Goal: Task Accomplishment & Management: Use online tool/utility

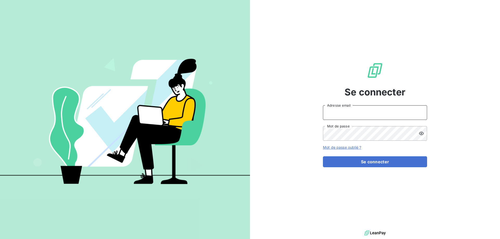
click at [412, 113] on input "Adresse email" at bounding box center [375, 112] width 104 height 15
type input "[EMAIL_ADDRESS][DOMAIN_NAME]"
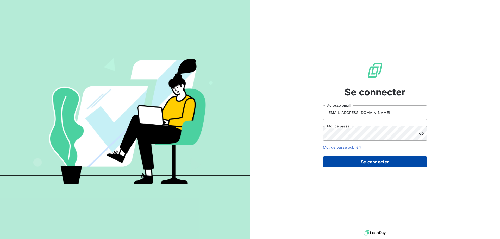
click at [403, 163] on button "Se connecter" at bounding box center [375, 161] width 104 height 11
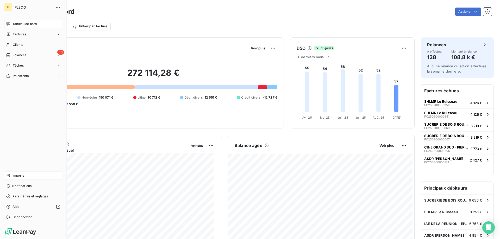
click at [15, 178] on span "Imports" at bounding box center [17, 175] width 11 height 5
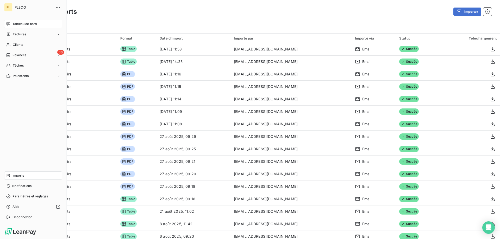
click at [8, 23] on icon at bounding box center [8, 24] width 4 height 4
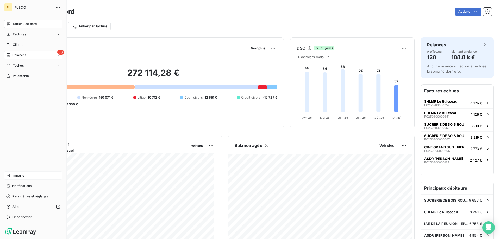
click at [20, 58] on div "36 Relances" at bounding box center [33, 55] width 58 height 8
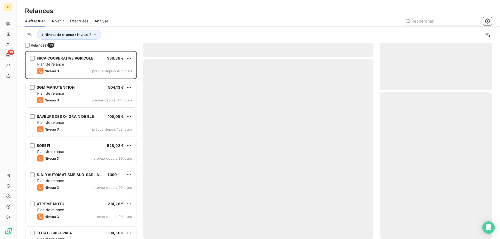
scroll to position [184, 108]
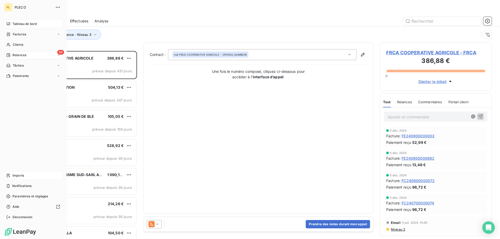
click at [10, 24] on div "Tableau de bord" at bounding box center [33, 24] width 58 height 8
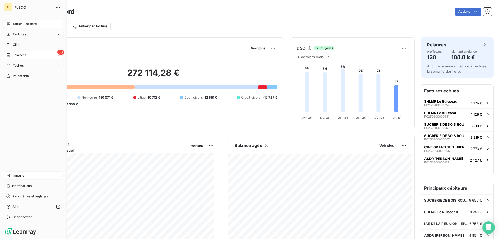
click at [25, 53] on span "Relances" at bounding box center [19, 55] width 14 height 5
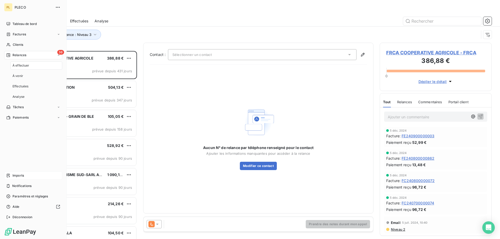
scroll to position [184, 108]
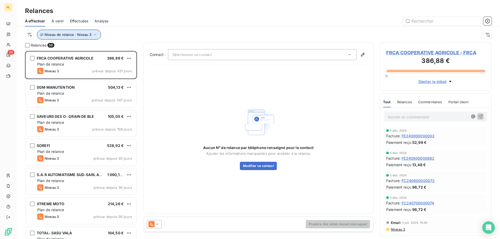
click at [75, 34] on span "Niveau de relance : Niveau 3" at bounding box center [68, 35] width 47 height 4
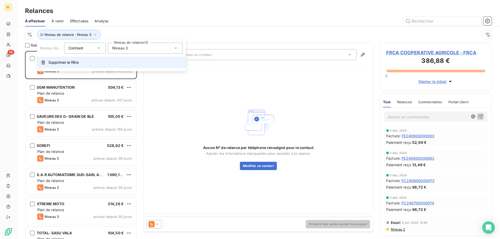
click at [69, 61] on span "Supprimer le filtre" at bounding box center [63, 62] width 30 height 5
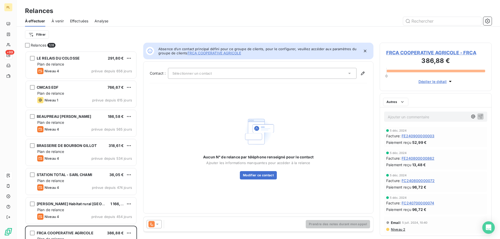
click at [44, 38] on html "PL +99 Relances À effectuer À venir Effectuées Analyse Filtrer Relances 128 LE …" at bounding box center [250, 119] width 500 height 239
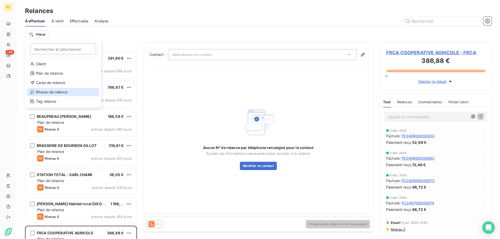
click at [54, 91] on div "Niveau de relance" at bounding box center [63, 92] width 72 height 8
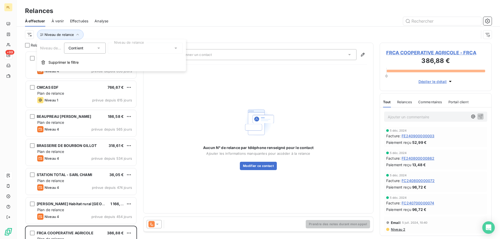
click at [122, 45] on div at bounding box center [145, 48] width 75 height 11
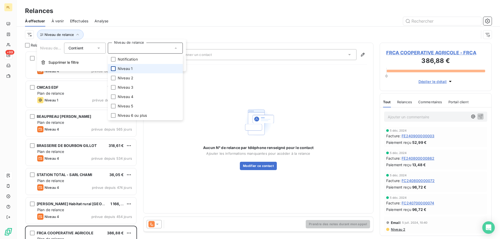
click at [111, 69] on div at bounding box center [113, 68] width 5 height 5
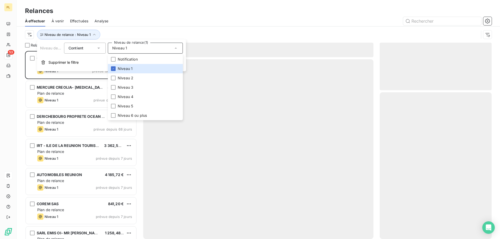
scroll to position [184, 108]
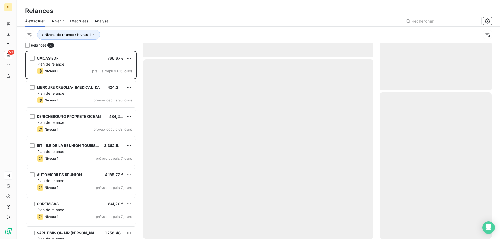
drag, startPoint x: 180, startPoint y: 157, endPoint x: 179, endPoint y: 154, distance: 3.4
click at [180, 157] on div at bounding box center [258, 149] width 230 height 180
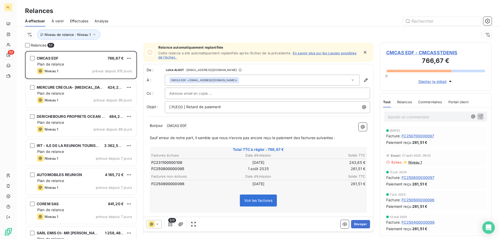
click at [362, 54] on icon "button" at bounding box center [364, 52] width 5 height 5
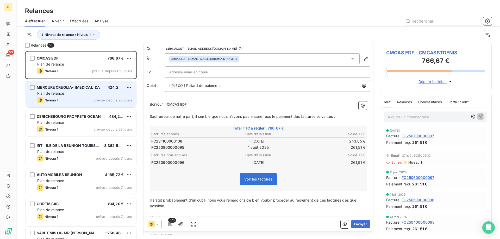
click at [63, 103] on div "Niveau 1 prévue depuis 98 jours" at bounding box center [84, 100] width 95 height 6
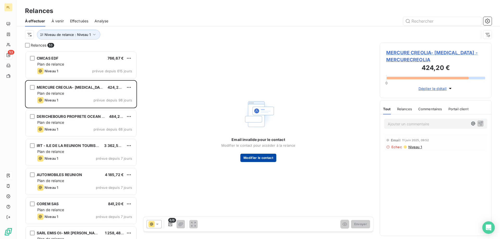
click at [263, 155] on button "Modifier le contact" at bounding box center [258, 158] width 36 height 8
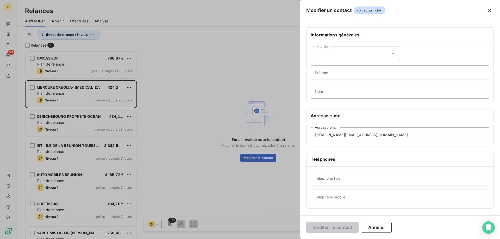
click at [151, 87] on div at bounding box center [250, 119] width 500 height 239
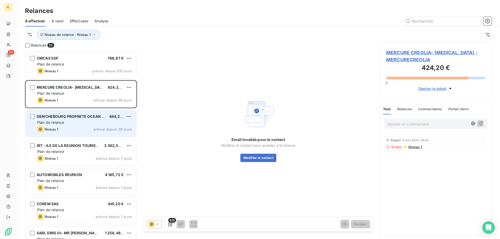
click at [64, 120] on span "Plan de relance" at bounding box center [50, 122] width 27 height 4
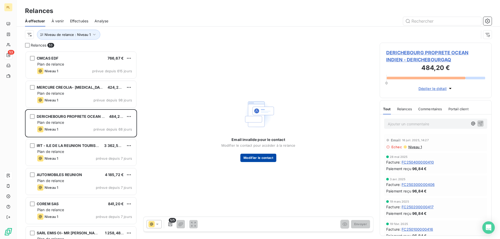
click at [247, 155] on button "Modifier le contact" at bounding box center [258, 158] width 36 height 8
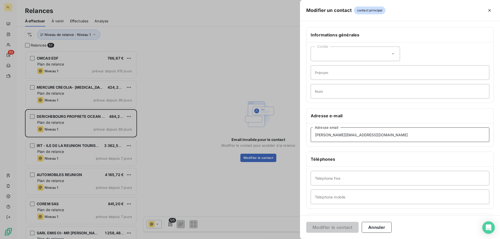
drag, startPoint x: 410, startPoint y: 140, endPoint x: 127, endPoint y: 133, distance: 283.5
click at [136, 239] on div "Modifier un contact contact principal Informations générales Civilité Prénom No…" at bounding box center [250, 239] width 500 height 0
paste input "tG9IlL*g0!"
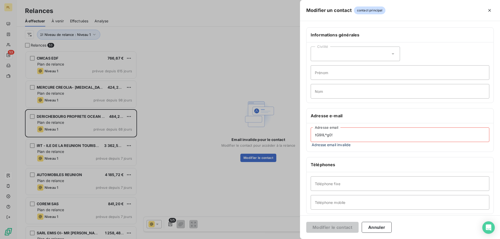
drag, startPoint x: 352, startPoint y: 139, endPoint x: 79, endPoint y: 142, distance: 272.8
click at [75, 239] on div "Modifier un contact contact principal Informations générales Civilité Prénom No…" at bounding box center [250, 239] width 500 height 0
paste input "[PERSON_NAME][EMAIL_ADDRESS][DOMAIN_NAME]"
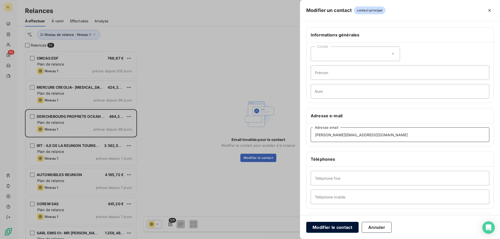
type input "[PERSON_NAME][EMAIL_ADDRESS][DOMAIN_NAME]"
click at [340, 225] on button "Modifier le contact" at bounding box center [332, 227] width 52 height 11
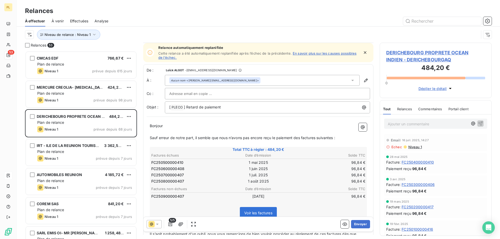
scroll to position [26, 0]
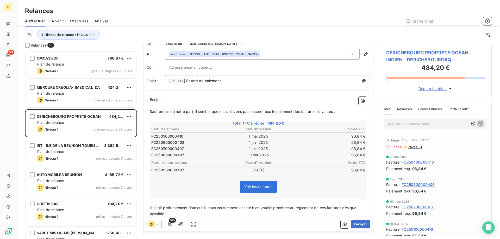
click at [150, 224] on icon at bounding box center [151, 224] width 3 height 3
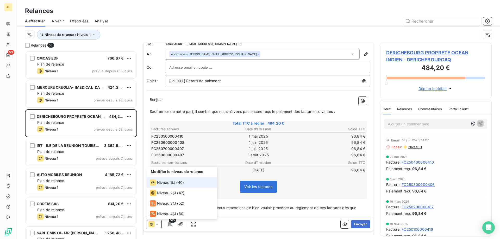
click at [167, 184] on span "Niveau 1" at bounding box center [164, 182] width 15 height 5
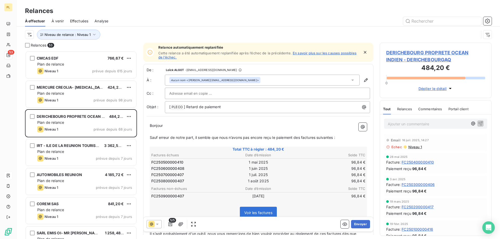
click at [362, 52] on icon "button" at bounding box center [364, 52] width 5 height 5
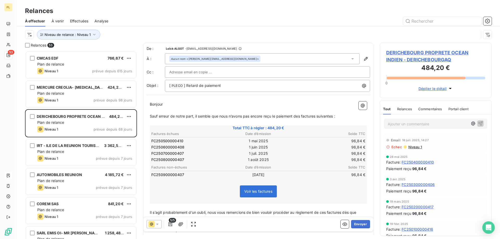
click at [158, 226] on icon at bounding box center [157, 224] width 5 height 5
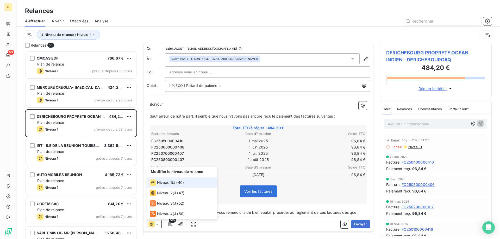
click at [174, 181] on span "J+40 )" at bounding box center [178, 182] width 11 height 5
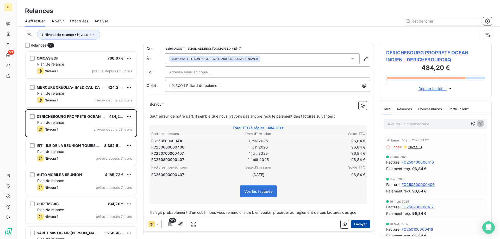
click at [362, 224] on button "Envoyer" at bounding box center [360, 224] width 19 height 8
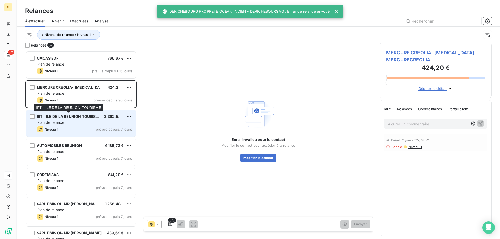
click at [68, 119] on div "IRT - ILE DE LA REUNION TOURISME" at bounding box center [68, 116] width 63 height 5
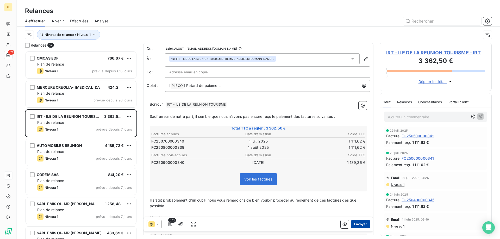
click at [355, 226] on button "Envoyer" at bounding box center [360, 224] width 19 height 8
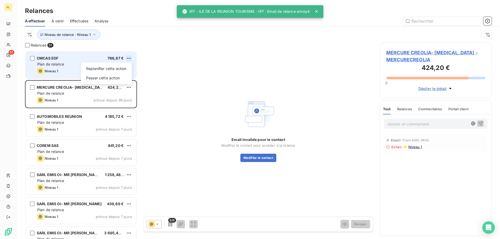
click at [129, 58] on html "PL 51 Relances À effectuer À venir Effectuées Analyse Niveau de relance : Nivea…" at bounding box center [250, 119] width 500 height 239
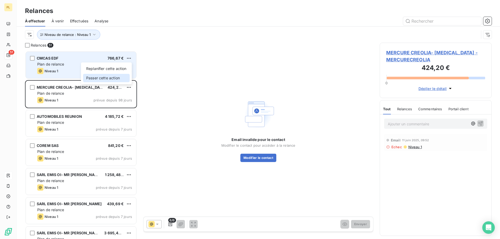
click at [105, 80] on div "Passer cette action" at bounding box center [106, 78] width 47 height 8
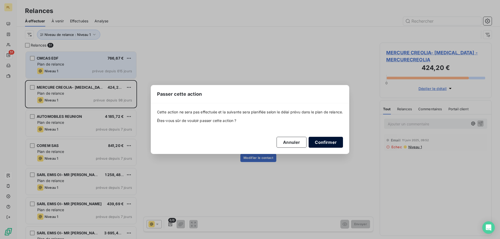
click at [328, 141] on button "Confirmer" at bounding box center [325, 142] width 34 height 11
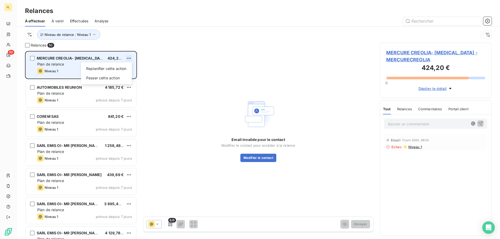
click at [130, 58] on html "PL 50 Relances À effectuer À venir Effectuées Analyse Niveau de relance : Nivea…" at bounding box center [250, 119] width 500 height 239
click at [121, 77] on div "Passer cette action" at bounding box center [106, 78] width 47 height 8
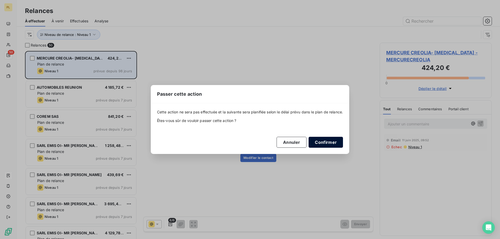
click at [330, 137] on button "Confirmer" at bounding box center [325, 142] width 34 height 11
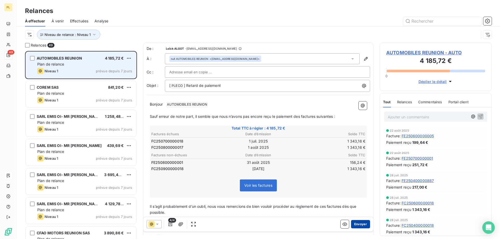
click at [357, 223] on button "Envoyer" at bounding box center [360, 224] width 19 height 8
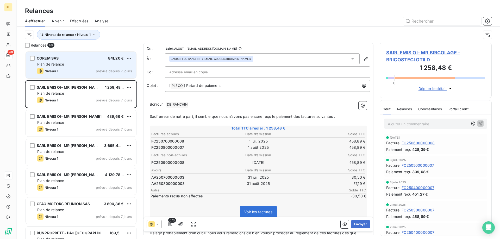
click at [60, 62] on span "Plan de relance" at bounding box center [50, 64] width 27 height 4
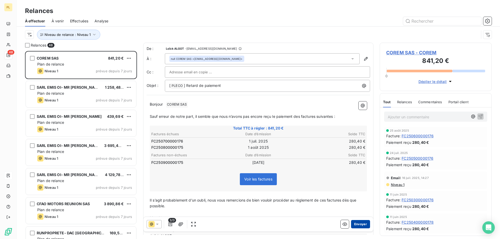
click at [354, 220] on button "Envoyer" at bounding box center [360, 224] width 19 height 8
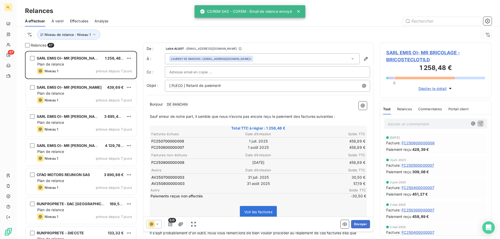
scroll to position [26, 0]
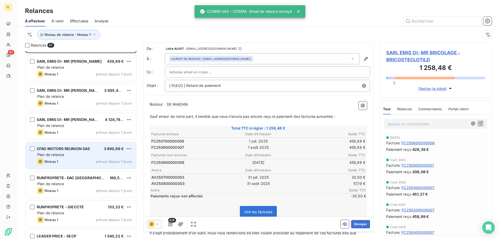
click at [63, 157] on div "Plan de relance" at bounding box center [84, 154] width 95 height 5
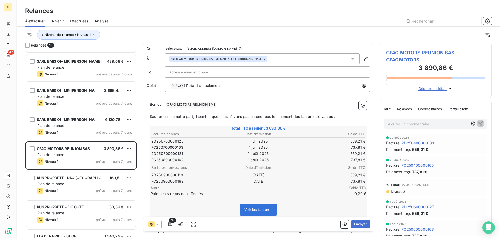
click at [257, 57] on div "null CFAO MOTORS REUNION SAS <[EMAIL_ADDRESS][DOMAIN_NAME]>" at bounding box center [218, 59] width 95 height 4
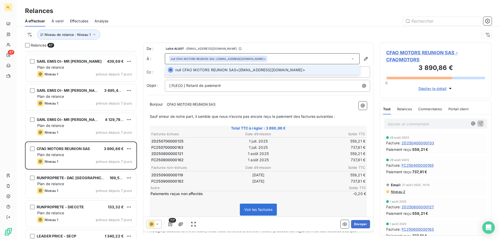
click at [257, 57] on div "null CFAO MOTORS REUNION SAS <[EMAIL_ADDRESS][DOMAIN_NAME]>" at bounding box center [218, 59] width 95 height 4
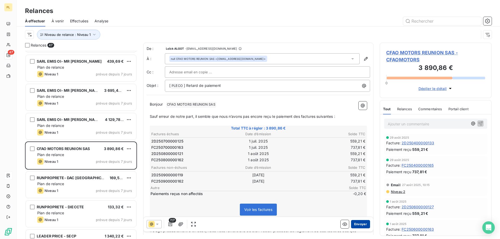
click at [359, 226] on button "Envoyer" at bounding box center [360, 224] width 19 height 8
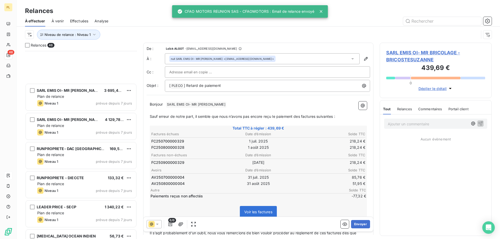
scroll to position [104, 0]
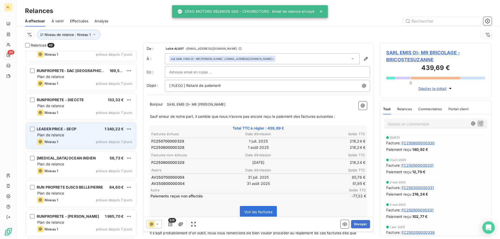
click at [79, 146] on div "LEADER PRICE - SECP 1 340,22 € Plan de relance Niveau 1 prévue depuis 7 jours" at bounding box center [81, 136] width 110 height 27
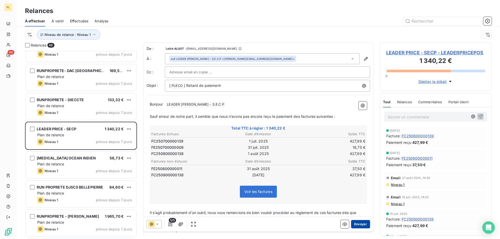
click at [357, 225] on button "Envoyer" at bounding box center [360, 224] width 19 height 8
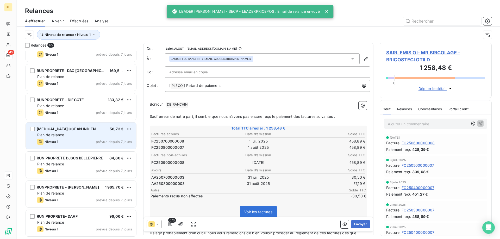
click at [55, 128] on span "[MEDICAL_DATA] OCEAN INDIEN" at bounding box center [66, 129] width 59 height 4
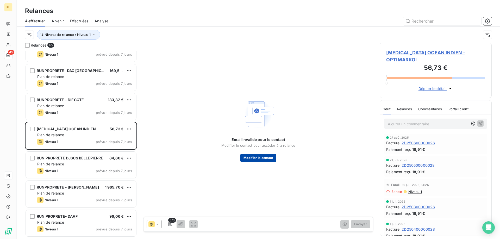
click at [248, 158] on button "Modifier le contact" at bounding box center [258, 158] width 36 height 8
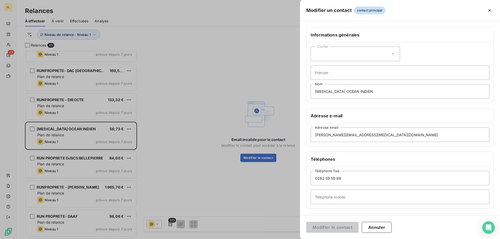
click at [382, 142] on div "[PERSON_NAME][EMAIL_ADDRESS][MEDICAL_DATA][DOMAIN_NAME] Adresse email" at bounding box center [399, 134] width 187 height 23
drag, startPoint x: 390, startPoint y: 133, endPoint x: 213, endPoint y: 124, distance: 177.5
click at [213, 239] on div "Modifier un contact contact principal Informations générales Civilité Prénom [M…" at bounding box center [250, 239] width 500 height 0
paste input "comptafournisseur@oragroupe"
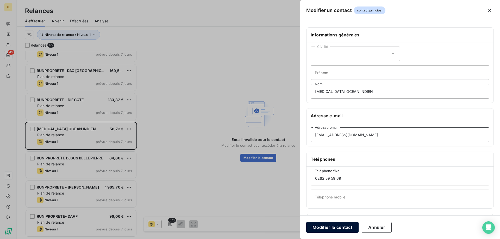
type input "[EMAIL_ADDRESS][DOMAIN_NAME]"
click at [317, 224] on button "Modifier le contact" at bounding box center [332, 227] width 52 height 11
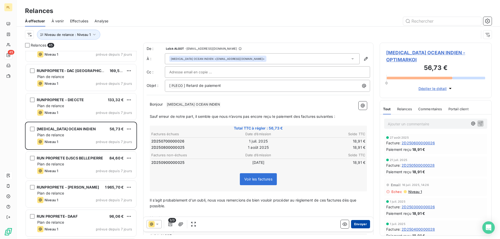
click at [355, 225] on button "Envoyer" at bounding box center [360, 224] width 19 height 8
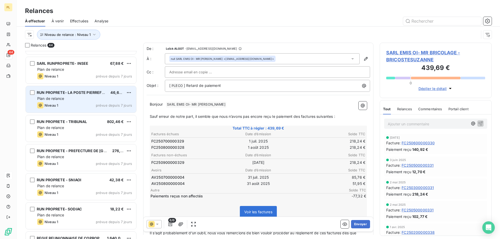
scroll to position [365, 0]
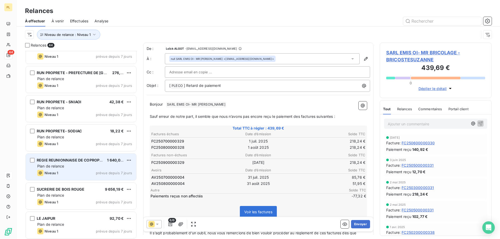
click at [75, 169] on div "REGIE REUNIONNAISE DE COPROPRIETE 1 640,01 € Plan de relance Niveau 1 prévue de…" at bounding box center [81, 167] width 110 height 27
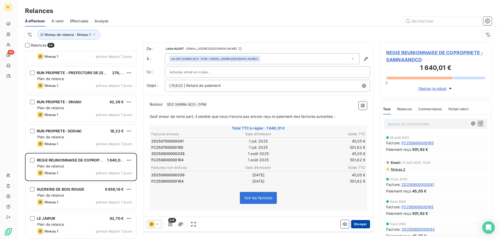
click at [351, 225] on button "Envoyer" at bounding box center [360, 224] width 19 height 8
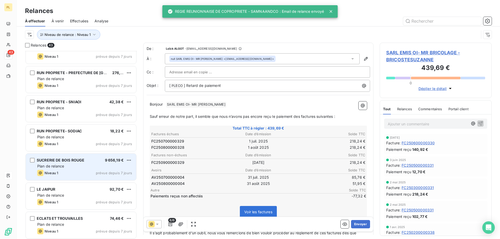
click at [61, 160] on span "SUCRERIE DE BOIS ROUGE" at bounding box center [61, 160] width 48 height 4
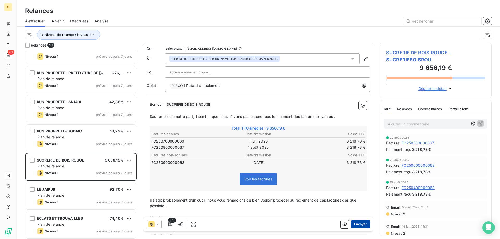
click at [361, 226] on button "Envoyer" at bounding box center [360, 224] width 19 height 8
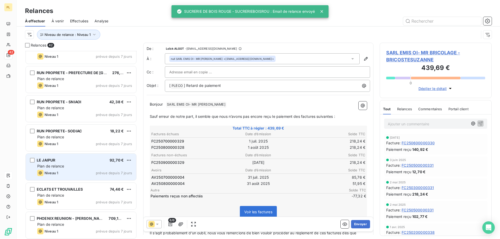
click at [84, 168] on div "Plan de relance" at bounding box center [84, 166] width 95 height 5
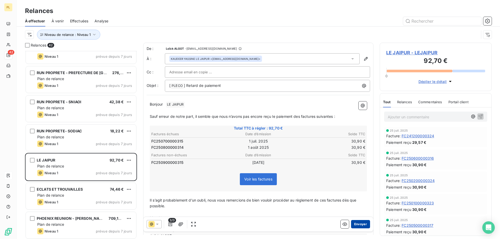
click at [358, 225] on button "Envoyer" at bounding box center [360, 224] width 19 height 8
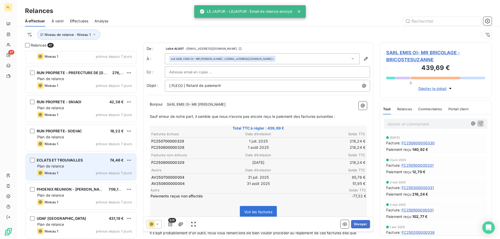
click at [62, 166] on span "Plan de relance" at bounding box center [50, 166] width 27 height 4
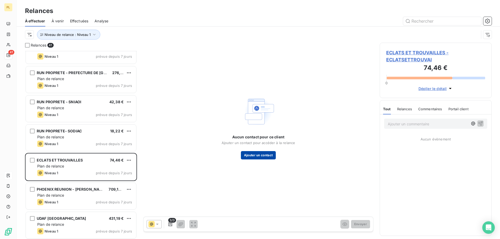
click at [263, 155] on button "Ajouter un contact" at bounding box center [258, 155] width 35 height 8
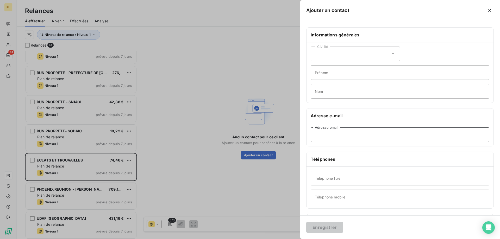
click at [414, 140] on input "Adresse email" at bounding box center [400, 135] width 179 height 15
paste input "[EMAIL_ADDRESS][DOMAIN_NAME]"
type input "[EMAIL_ADDRESS][DOMAIN_NAME]"
click at [328, 229] on button "Enregistrer" at bounding box center [324, 227] width 37 height 11
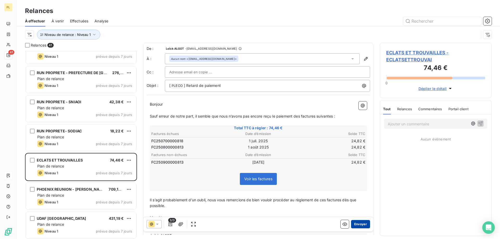
click at [358, 226] on button "Envoyer" at bounding box center [360, 224] width 19 height 8
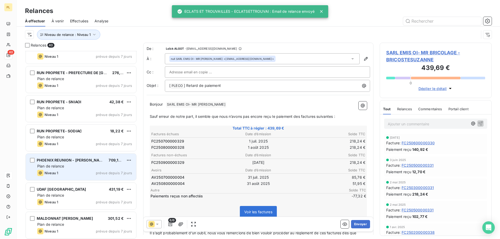
click at [87, 164] on div "Plan de relance" at bounding box center [84, 166] width 95 height 5
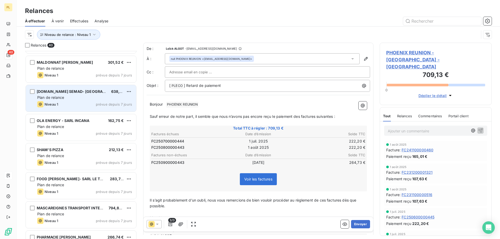
scroll to position [443, 0]
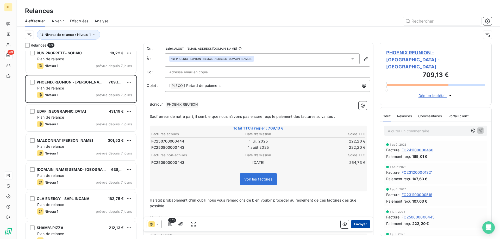
click at [357, 224] on button "Envoyer" at bounding box center [360, 224] width 19 height 8
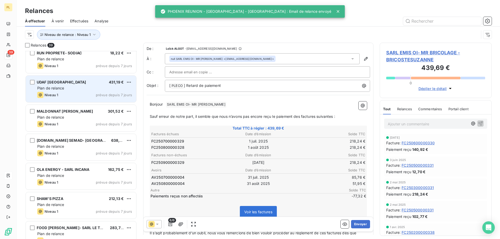
click at [55, 81] on span "UDAF [GEOGRAPHIC_DATA]" at bounding box center [61, 82] width 49 height 4
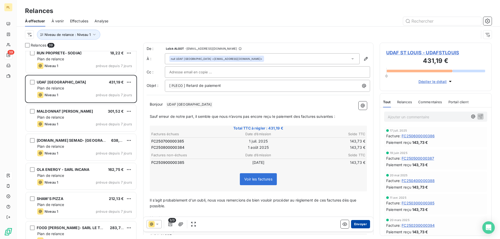
click at [361, 228] on button "Envoyer" at bounding box center [360, 224] width 19 height 8
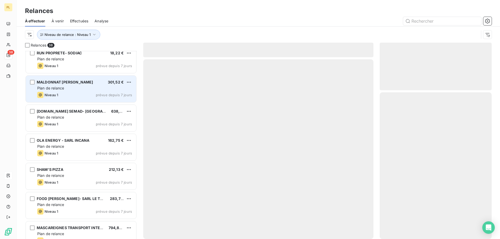
click at [92, 90] on div "Plan de relance" at bounding box center [84, 88] width 95 height 5
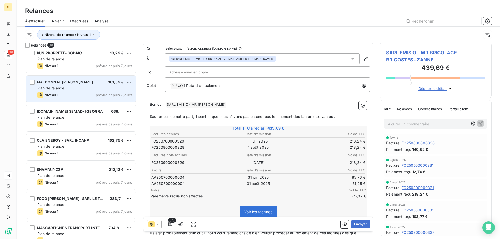
click at [84, 88] on div "Plan de relance" at bounding box center [84, 88] width 95 height 5
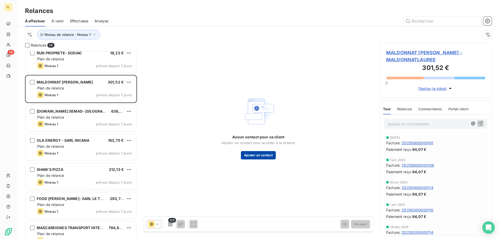
click at [270, 155] on button "Ajouter un contact" at bounding box center [258, 155] width 35 height 8
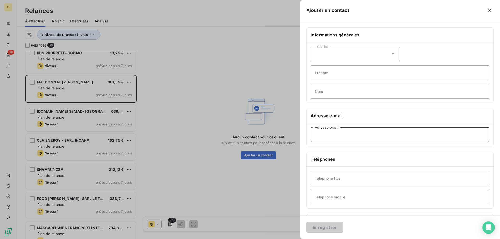
click at [352, 139] on input "Adresse email" at bounding box center [400, 135] width 179 height 15
paste input "[PERSON_NAME][EMAIL_ADDRESS][DOMAIN_NAME]"
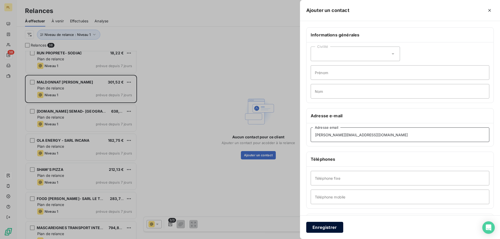
type input "[PERSON_NAME][EMAIL_ADDRESS][DOMAIN_NAME]"
click at [322, 226] on button "Enregistrer" at bounding box center [324, 227] width 37 height 11
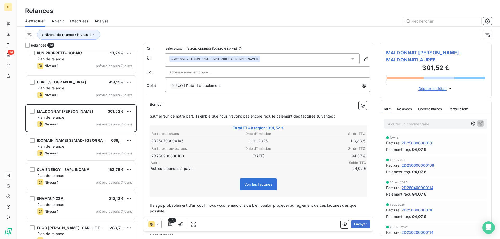
scroll to position [26, 0]
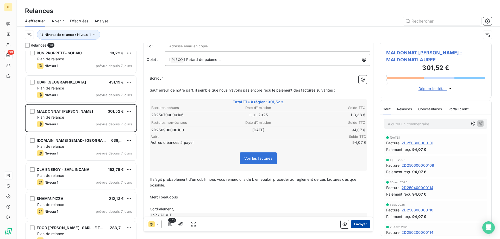
click at [360, 227] on button "Envoyer" at bounding box center [360, 224] width 19 height 8
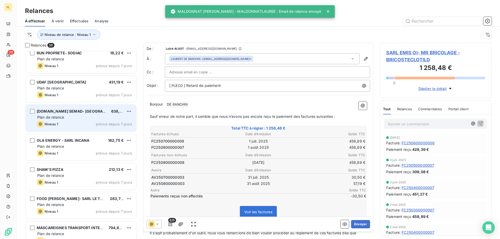
click at [90, 121] on div "Niveau 1 prévue depuis 7 jours" at bounding box center [84, 124] width 95 height 6
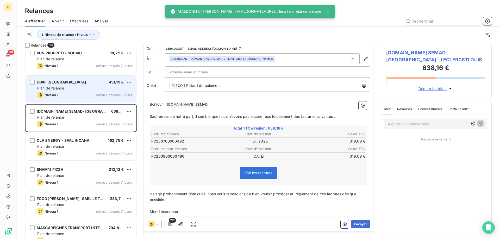
click at [79, 96] on div "Niveau 1 prévue depuis 7 jours" at bounding box center [84, 95] width 95 height 6
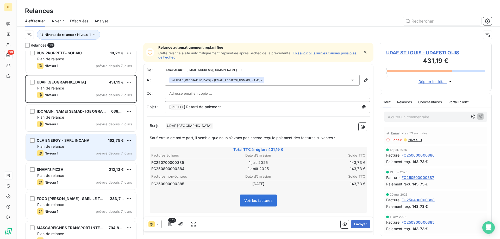
click at [79, 147] on div "Plan de relance" at bounding box center [84, 146] width 95 height 5
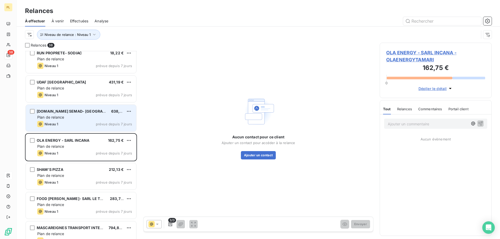
click at [71, 109] on div "[DOMAIN_NAME] SEMAD- [GEOGRAPHIC_DATA] 638,16 € Plan de relance Niveau 1 prévue…" at bounding box center [81, 118] width 110 height 27
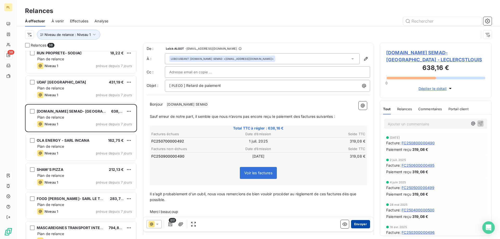
click at [360, 224] on button "Envoyer" at bounding box center [360, 224] width 19 height 8
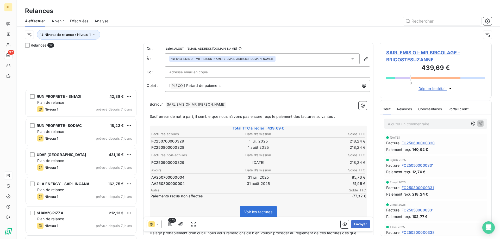
scroll to position [448, 0]
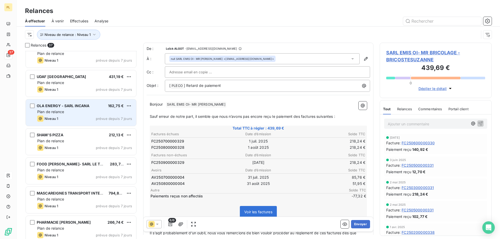
click at [88, 110] on div "Plan de relance" at bounding box center [84, 111] width 95 height 5
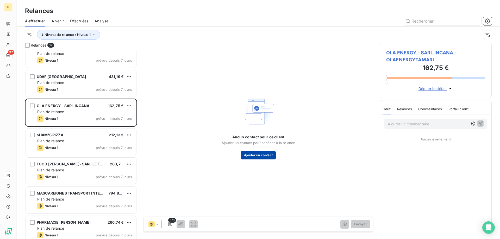
click at [259, 159] on button "Ajouter un contact" at bounding box center [258, 155] width 35 height 8
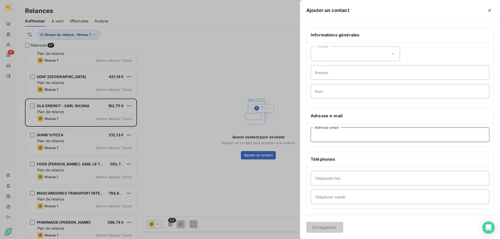
drag, startPoint x: 375, startPoint y: 138, endPoint x: 373, endPoint y: 142, distance: 4.2
click at [375, 138] on input "Adresse email" at bounding box center [400, 135] width 179 height 15
paste input "[EMAIL_ADDRESS][DOMAIN_NAME]"
type input "[EMAIL_ADDRESS][DOMAIN_NAME]"
click at [334, 223] on button "Enregistrer" at bounding box center [324, 227] width 37 height 11
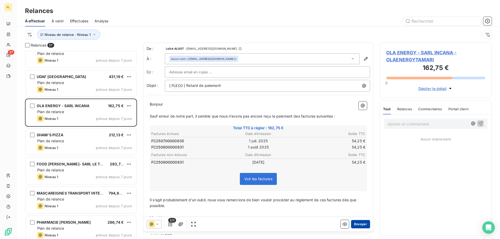
click at [352, 225] on button "Envoyer" at bounding box center [360, 224] width 19 height 8
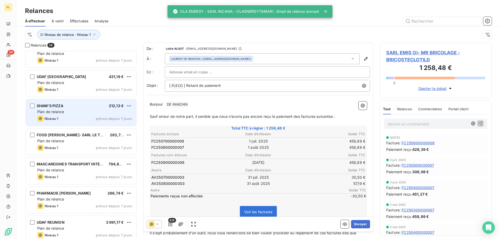
click at [80, 118] on div "Niveau 1 prévue depuis 7 jours" at bounding box center [84, 119] width 95 height 6
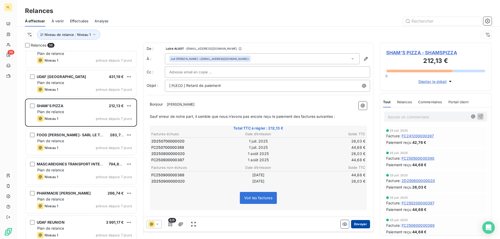
click at [355, 225] on button "Envoyer" at bounding box center [360, 224] width 19 height 8
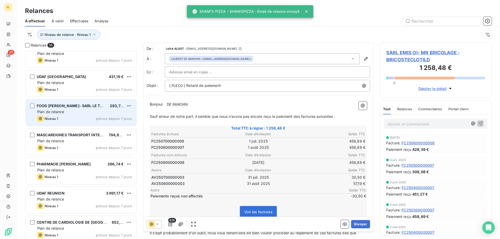
click at [57, 110] on span "Plan de relance" at bounding box center [50, 112] width 27 height 4
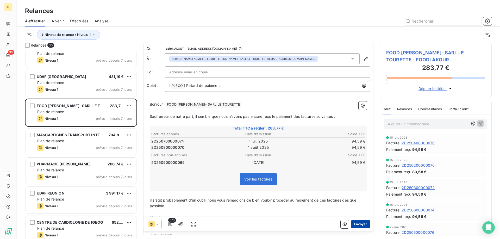
click at [361, 225] on button "Envoyer" at bounding box center [360, 224] width 19 height 8
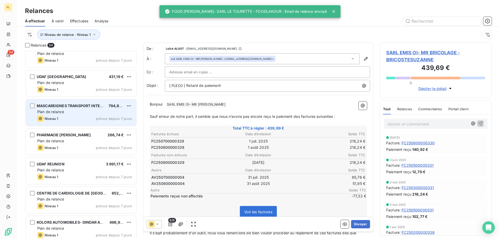
click at [61, 115] on div "MASCAREIGNES TRANSPORT INTERNAT 794,88 € Plan de relance Niveau 1 prévue depuis…" at bounding box center [81, 112] width 110 height 27
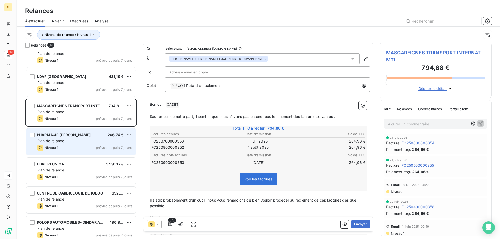
click at [62, 140] on span "Plan de relance" at bounding box center [50, 141] width 27 height 4
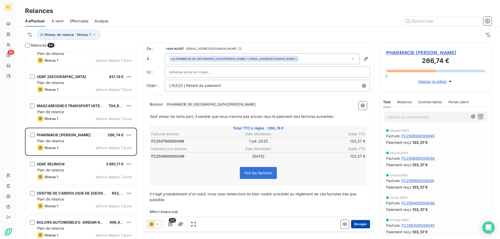
click at [361, 226] on button "Envoyer" at bounding box center [360, 224] width 19 height 8
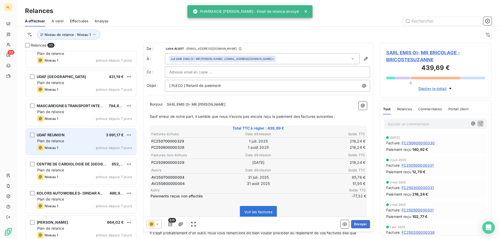
click at [86, 149] on div "Niveau 1 prévue depuis 7 jours" at bounding box center [84, 148] width 95 height 6
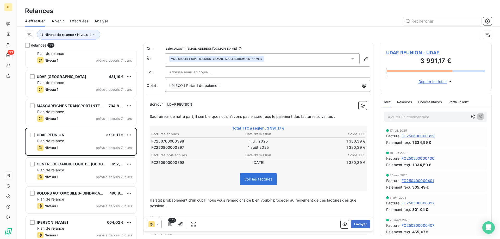
click at [241, 58] on div "MME GRUCHET UDAF REUNION <[EMAIL_ADDRESS][DOMAIN_NAME]>" at bounding box center [217, 59] width 92 height 4
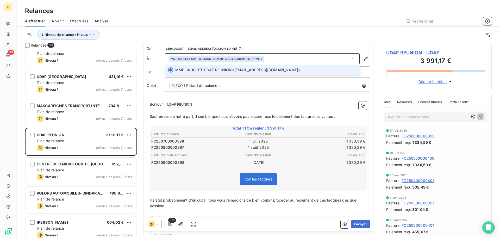
click at [264, 58] on div "MME GRUCHET UDAF REUNION <[EMAIL_ADDRESS][DOMAIN_NAME]>" at bounding box center [262, 58] width 195 height 11
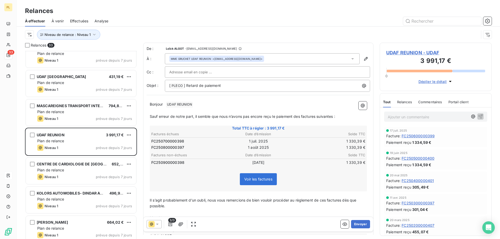
click at [239, 73] on div at bounding box center [267, 72] width 196 height 8
paste input "[EMAIL_ADDRESS][DOMAIN_NAME]"
click at [242, 88] on p "[ PLECO ﻿ ] Retard de paiement" at bounding box center [268, 86] width 199 height 6
click at [229, 72] on div "[EMAIL_ADDRESS][DOMAIN_NAME]" at bounding box center [267, 72] width 196 height 8
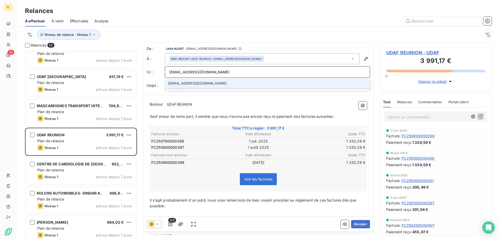
drag, startPoint x: 296, startPoint y: 72, endPoint x: 268, endPoint y: 77, distance: 28.5
click at [275, 76] on div "[EMAIL_ADDRESS][DOMAIN_NAME]" at bounding box center [267, 71] width 205 height 11
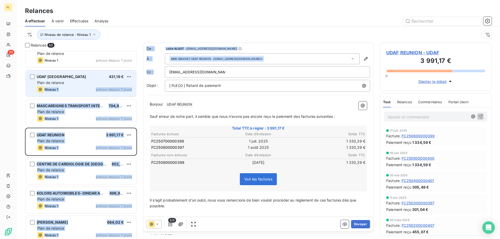
drag, startPoint x: 263, startPoint y: 77, endPoint x: 120, endPoint y: 83, distance: 142.8
click at [120, 83] on div "Relances 33 RUN PROPRETE - SNIAOI 42,38 € Plan de relance Niveau 1 prévue depui…" at bounding box center [258, 141] width 483 height 197
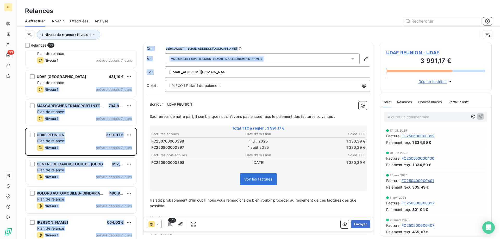
click at [225, 73] on div "[EMAIL_ADDRESS][DOMAIN_NAME]" at bounding box center [267, 72] width 196 height 8
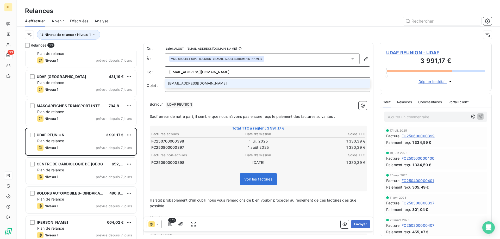
drag, startPoint x: 225, startPoint y: 73, endPoint x: 170, endPoint y: 73, distance: 54.9
click at [170, 73] on input "[EMAIL_ADDRESS][DOMAIN_NAME]" at bounding box center [267, 72] width 196 height 8
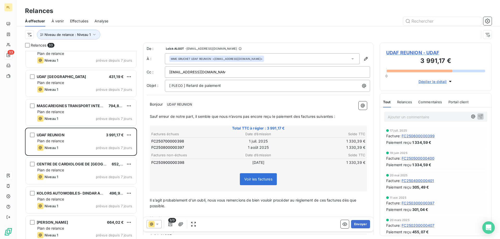
click at [201, 70] on input "[EMAIL_ADDRESS][DOMAIN_NAME]" at bounding box center [197, 72] width 56 height 8
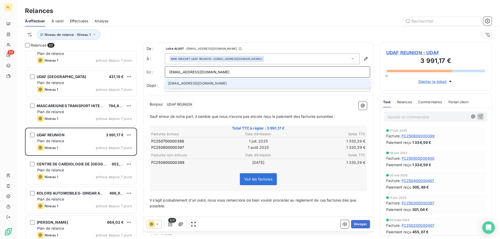
click at [203, 70] on input "[EMAIL_ADDRESS][DOMAIN_NAME]" at bounding box center [267, 72] width 196 height 8
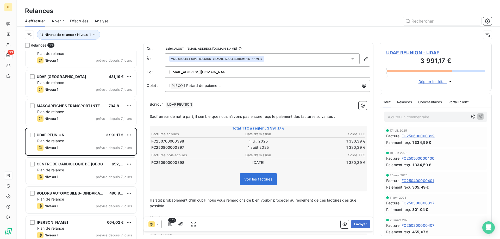
click at [203, 70] on input "[EMAIL_ADDRESS][DOMAIN_NAME]" at bounding box center [197, 72] width 56 height 8
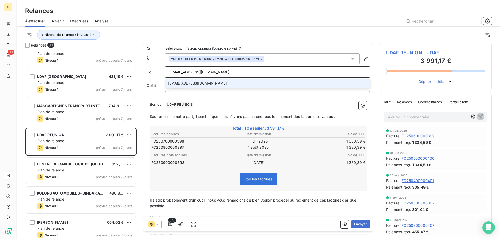
click at [203, 70] on input "[EMAIL_ADDRESS][DOMAIN_NAME]" at bounding box center [267, 72] width 196 height 8
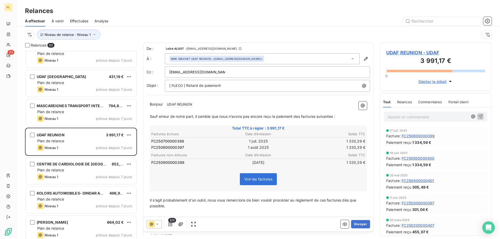
click at [214, 68] on div "[EMAIL_ADDRESS][DOMAIN_NAME]" at bounding box center [267, 71] width 205 height 11
type input "[EMAIL_ADDRESS][DOMAIN_NAME]"
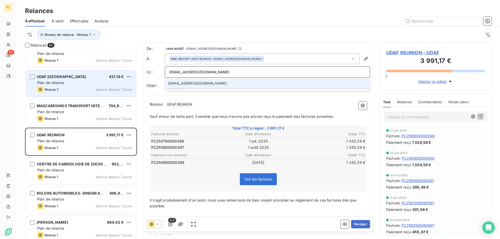
drag, startPoint x: 136, startPoint y: 72, endPoint x: 72, endPoint y: 73, distance: 63.8
click at [72, 73] on div "Relances 33 RUN PROPRETE - SNIAOI 42,38 € Plan de relance Niveau 1 prévue depui…" at bounding box center [258, 141] width 483 height 197
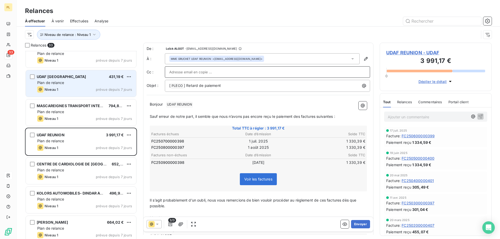
paste input "[EMAIL_ADDRESS][DOMAIN_NAME]"
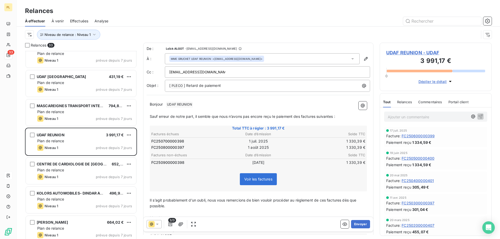
click at [247, 73] on div "[EMAIL_ADDRESS][DOMAIN_NAME]" at bounding box center [267, 72] width 196 height 8
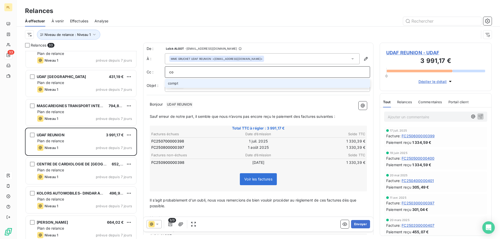
type input "c"
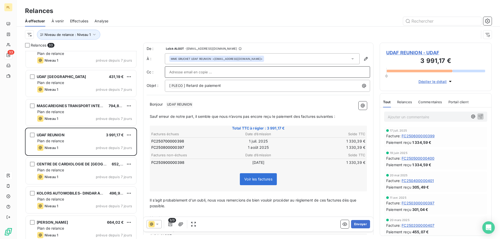
drag, startPoint x: 243, startPoint y: 77, endPoint x: 177, endPoint y: 68, distance: 67.2
drag, startPoint x: 177, startPoint y: 68, endPoint x: 174, endPoint y: 72, distance: 4.5
click at [174, 72] on input "text" at bounding box center [267, 72] width 196 height 8
click at [174, 72] on input "text" at bounding box center [197, 72] width 56 height 8
paste input "[EMAIL_ADDRESS][DOMAIN_NAME]"
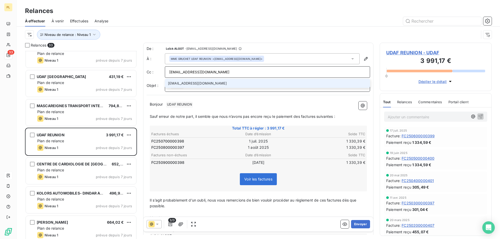
type input "[EMAIL_ADDRESS][DOMAIN_NAME]"
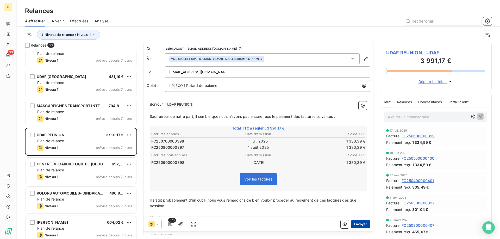
click at [359, 226] on button "Envoyer" at bounding box center [360, 224] width 19 height 8
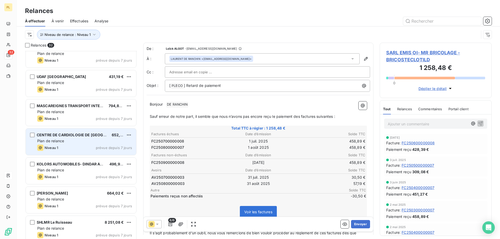
click at [68, 150] on div "Niveau 1 prévue depuis 7 jours" at bounding box center [84, 148] width 95 height 6
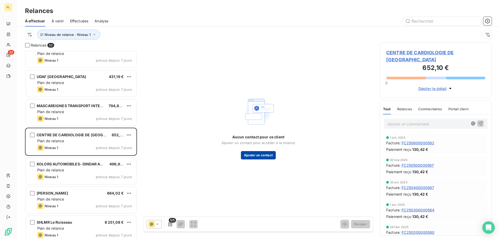
click at [246, 157] on button "Ajouter un contact" at bounding box center [258, 155] width 35 height 8
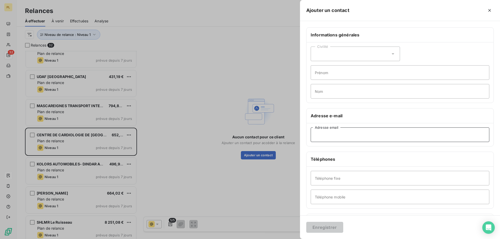
click at [325, 138] on input "Adresse email" at bounding box center [400, 135] width 179 height 15
paste input "[EMAIL_ADDRESS][DOMAIN_NAME]"
type input "[EMAIL_ADDRESS][DOMAIN_NAME]"
click at [323, 230] on button "Enregistrer" at bounding box center [324, 227] width 37 height 11
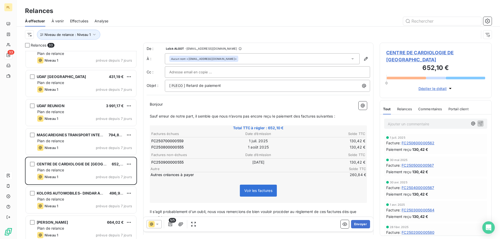
scroll to position [43, 0]
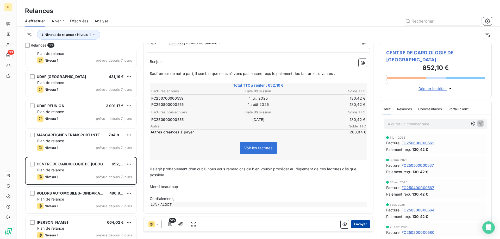
click at [359, 226] on button "Envoyer" at bounding box center [360, 224] width 19 height 8
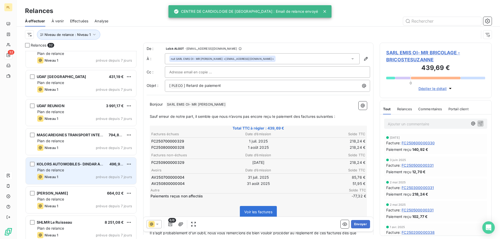
click at [63, 178] on div "Niveau 1 prévue depuis 7 jours" at bounding box center [84, 177] width 95 height 6
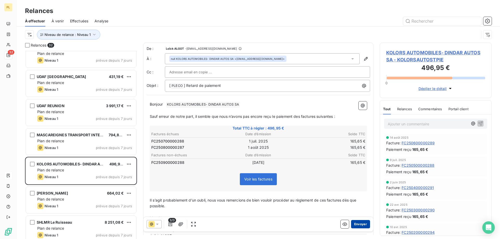
click at [360, 223] on button "Envoyer" at bounding box center [360, 224] width 19 height 8
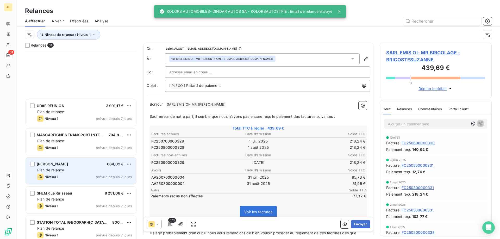
scroll to position [526, 0]
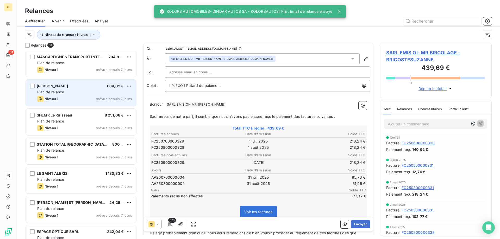
click at [79, 95] on div "[PERSON_NAME] 664,02 € Plan de relance Niveau 1 prévue depuis 7 jours" at bounding box center [81, 93] width 110 height 27
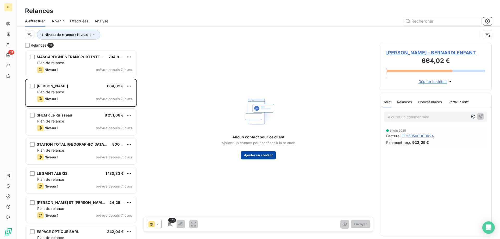
click at [273, 157] on button "Ajouter un contact" at bounding box center [258, 155] width 35 height 8
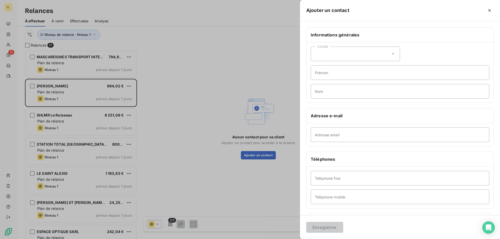
click at [203, 197] on div at bounding box center [250, 119] width 500 height 239
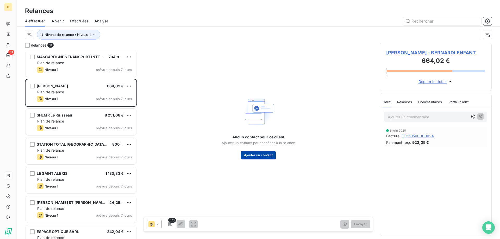
click at [239, 156] on div "Aucun contact pour ce client Ajouter un contact pour accéder à la relance Ajout…" at bounding box center [259, 147] width 74 height 25
click at [248, 154] on button "Ajouter un contact" at bounding box center [258, 155] width 35 height 8
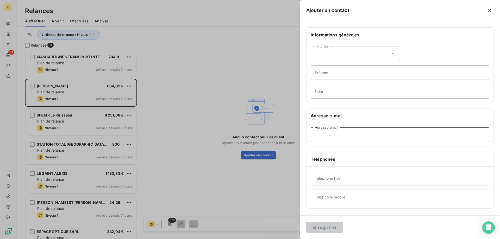
click at [347, 134] on input "Adresse email" at bounding box center [400, 135] width 179 height 15
paste input "[EMAIL_ADDRESS][DOMAIN_NAME]"
type input "[EMAIL_ADDRESS][DOMAIN_NAME]"
click at [319, 223] on button "Enregistrer" at bounding box center [324, 227] width 37 height 11
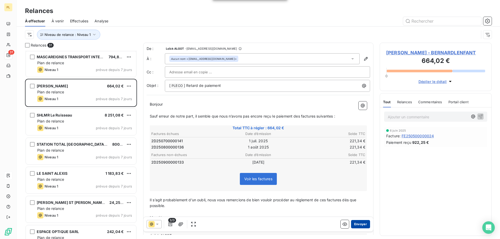
click at [354, 226] on button "Envoyer" at bounding box center [360, 224] width 19 height 8
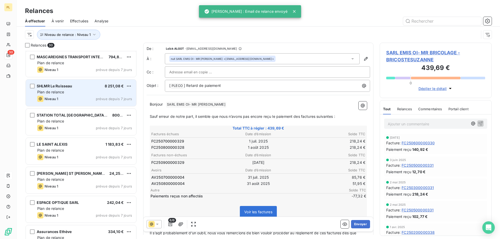
click at [75, 100] on div "Niveau 1 prévue depuis 7 jours" at bounding box center [84, 99] width 95 height 6
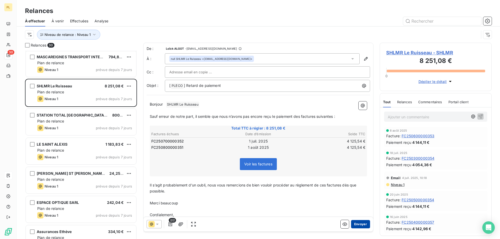
click at [352, 221] on button "Envoyer" at bounding box center [360, 224] width 19 height 8
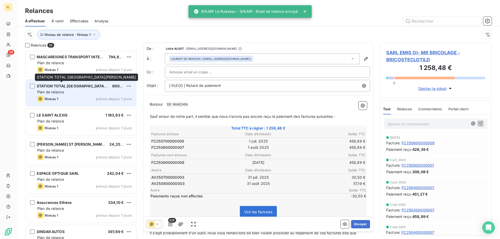
click at [77, 88] on span "STATION TOTAL [GEOGRAPHIC_DATA][PERSON_NAME]" at bounding box center [87, 86] width 100 height 4
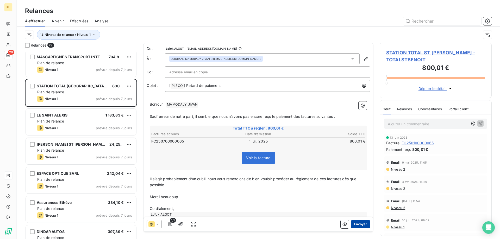
click at [352, 225] on button "Envoyer" at bounding box center [360, 224] width 19 height 8
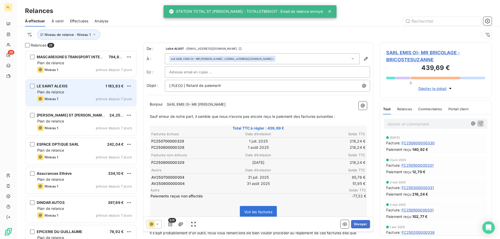
click at [46, 96] on div "Niveau 1" at bounding box center [47, 99] width 21 height 6
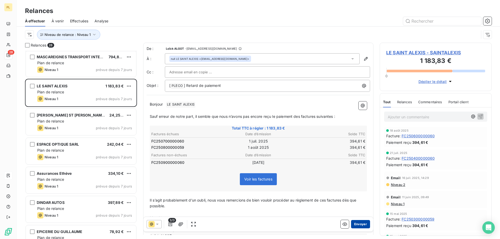
click at [357, 225] on button "Envoyer" at bounding box center [360, 224] width 19 height 8
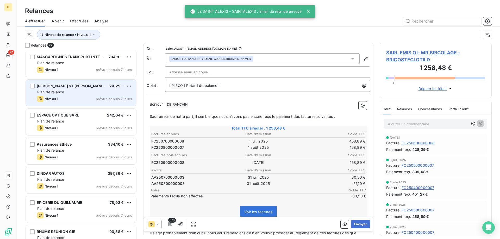
click at [106, 96] on div "Niveau 1 prévue depuis 7 jours" at bounding box center [84, 99] width 95 height 6
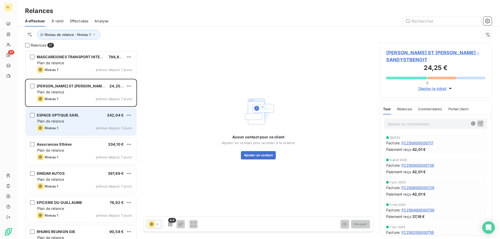
click at [104, 125] on div "Niveau 1 prévue depuis 7 jours" at bounding box center [84, 128] width 95 height 6
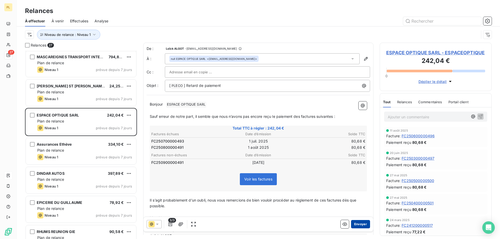
click at [353, 222] on button "Envoyer" at bounding box center [360, 224] width 19 height 8
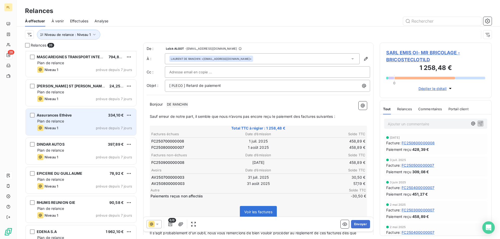
click at [65, 126] on div "Niveau 1 prévue depuis 7 jours" at bounding box center [84, 128] width 95 height 6
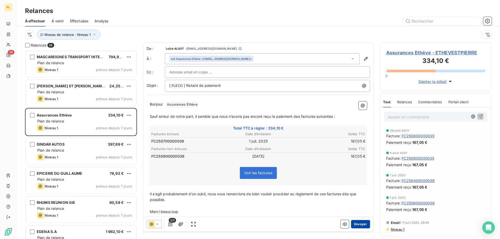
click at [356, 227] on button "Envoyer" at bounding box center [360, 224] width 19 height 8
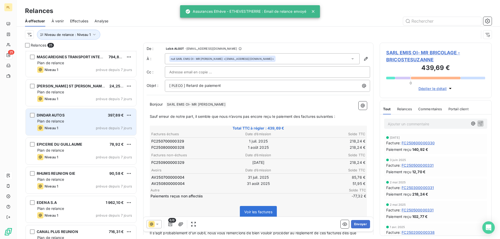
click at [71, 122] on div "Plan de relance" at bounding box center [84, 121] width 95 height 5
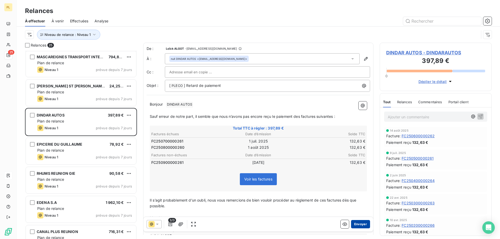
click at [362, 224] on button "Envoyer" at bounding box center [360, 224] width 19 height 8
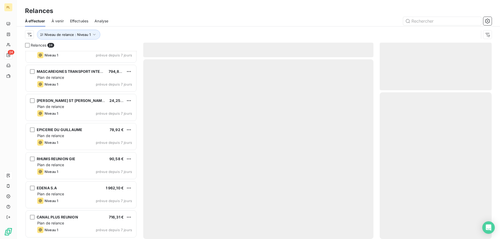
scroll to position [511, 0]
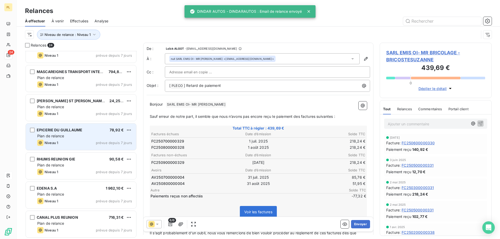
click at [52, 145] on div "Niveau 1" at bounding box center [47, 143] width 21 height 6
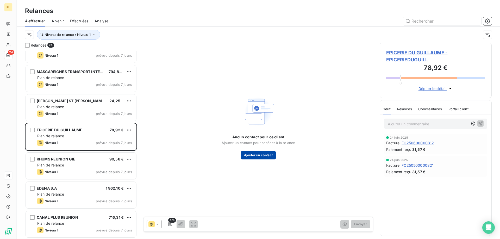
click at [261, 153] on button "Ajouter un contact" at bounding box center [258, 155] width 35 height 8
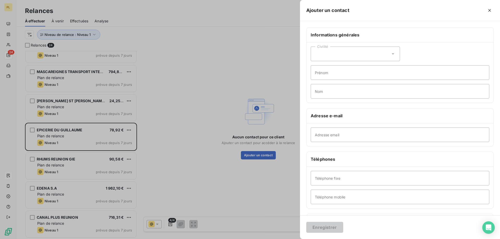
drag, startPoint x: 204, startPoint y: 182, endPoint x: 208, endPoint y: 178, distance: 5.7
click at [204, 182] on div at bounding box center [250, 119] width 500 height 239
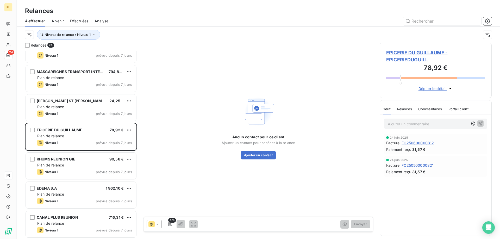
click at [255, 189] on div "Aucun contact pour ce client Ajouter un contact pour accéder à la relance Ajout…" at bounding box center [258, 127] width 230 height 169
click at [262, 161] on div "Aucun contact pour ce client Ajouter un contact pour accéder à la relance Ajout…" at bounding box center [258, 127] width 230 height 169
click at [264, 160] on div "Aucun contact pour ce client Ajouter un contact pour accéder à la relance Ajout…" at bounding box center [258, 127] width 230 height 169
click at [264, 157] on button "Ajouter un contact" at bounding box center [258, 155] width 35 height 8
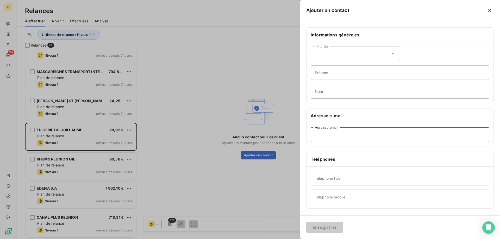
click at [353, 135] on input "Adresse email" at bounding box center [400, 135] width 179 height 15
paste input "[PERSON_NAME][EMAIL_ADDRESS][PERSON_NAME][DOMAIN_NAME]"
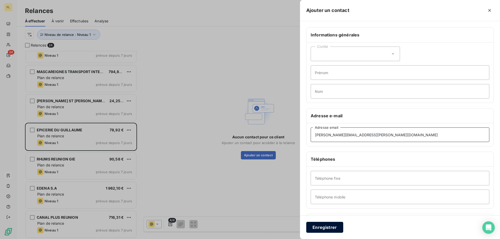
type input "[PERSON_NAME][EMAIL_ADDRESS][PERSON_NAME][DOMAIN_NAME]"
click at [331, 226] on button "Enregistrer" at bounding box center [324, 227] width 37 height 11
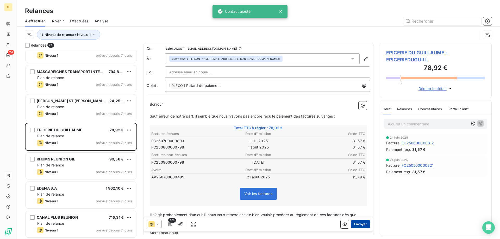
click at [361, 227] on button "Envoyer" at bounding box center [360, 224] width 19 height 8
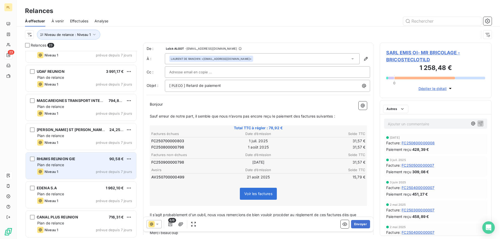
scroll to position [482, 0]
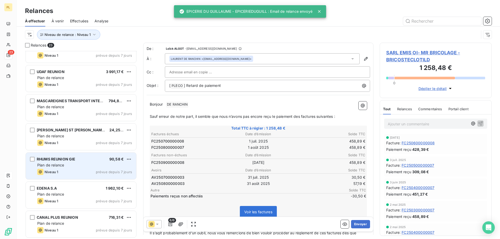
click at [67, 162] on div "RHUMS REUNION GIE 90,58 € Plan de relance Niveau 1 prévue depuis 7 jours" at bounding box center [81, 166] width 110 height 27
click at [79, 167] on div "Plan de relance" at bounding box center [84, 165] width 95 height 5
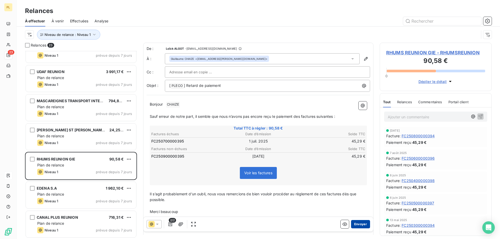
click at [356, 224] on button "Envoyer" at bounding box center [360, 224] width 19 height 8
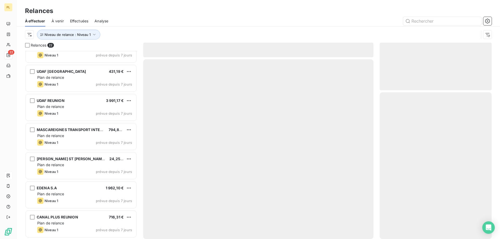
scroll to position [453, 0]
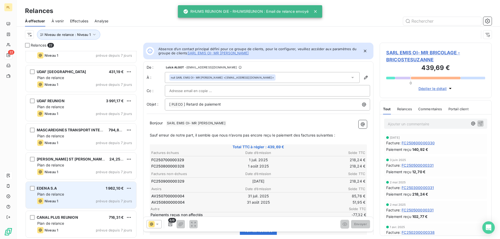
click at [84, 189] on div "EDENA S.A 1 962,10 €" at bounding box center [84, 188] width 95 height 5
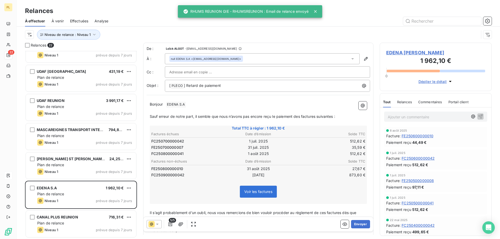
scroll to position [453, 0]
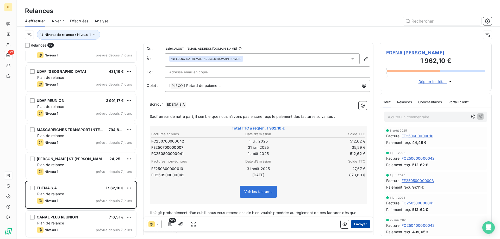
click at [361, 223] on button "Envoyer" at bounding box center [360, 224] width 19 height 8
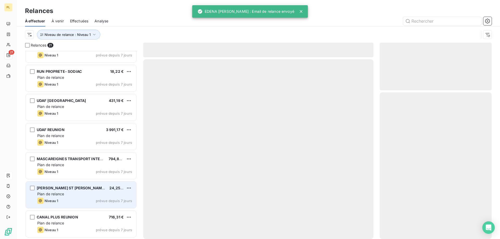
scroll to position [424, 0]
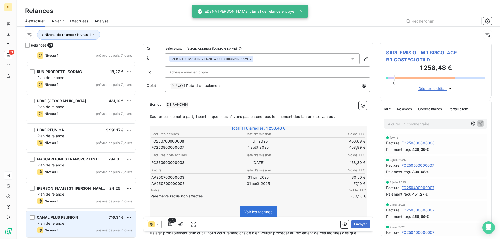
click at [75, 216] on span "CANAL PLUS REUNION" at bounding box center [57, 217] width 41 height 4
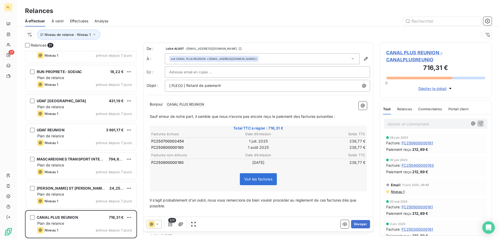
scroll to position [26, 0]
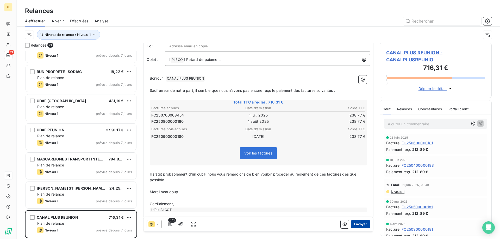
click at [362, 227] on button "Envoyer" at bounding box center [360, 224] width 19 height 8
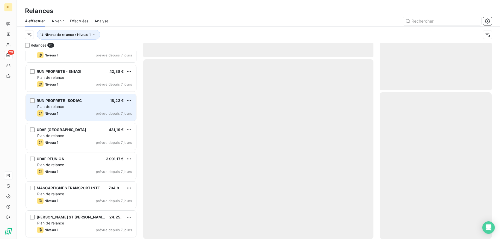
scroll to position [395, 0]
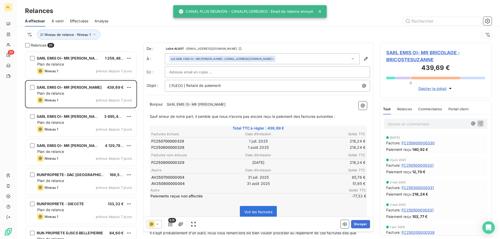
click at [100, 30] on div "Niveau de relance : Niveau 1" at bounding box center [252, 35] width 454 height 10
click at [94, 33] on icon "button" at bounding box center [94, 34] width 5 height 5
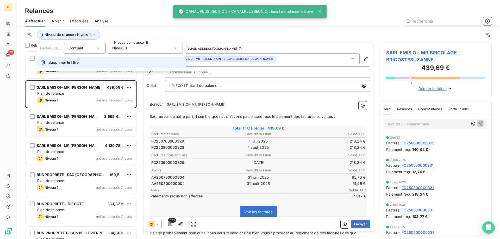
click at [74, 61] on span "Supprimer le filtre" at bounding box center [63, 62] width 30 height 5
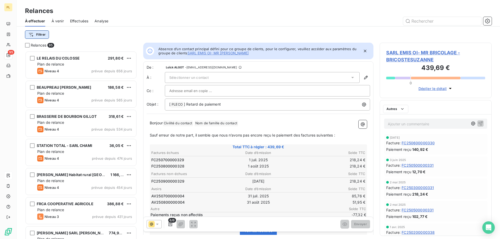
click at [46, 32] on html "PL 95 Relances À effectuer À venir Effectuées Analyse Filtrer Relances 95 LE RE…" at bounding box center [250, 119] width 500 height 239
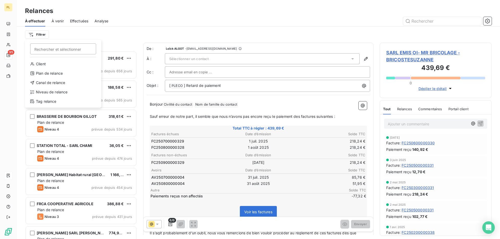
scroll to position [184, 108]
click at [64, 89] on div "Niveau de relance" at bounding box center [63, 92] width 72 height 8
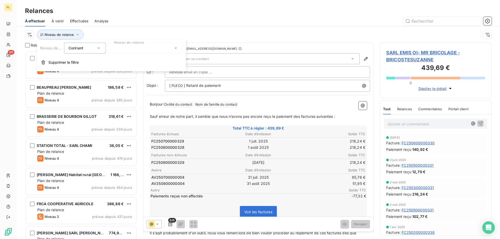
click at [119, 52] on div at bounding box center [145, 48] width 75 height 11
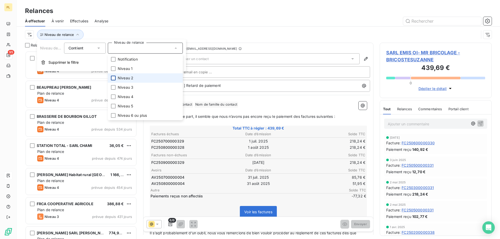
click at [113, 77] on div at bounding box center [113, 78] width 5 height 5
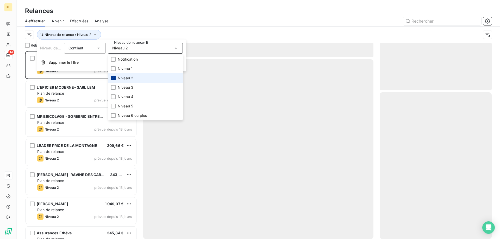
scroll to position [184, 108]
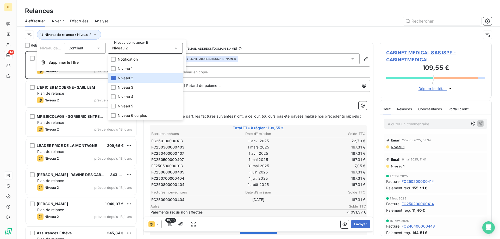
click at [244, 24] on div at bounding box center [303, 21] width 377 height 8
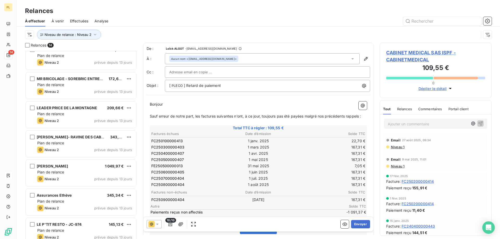
scroll to position [0, 0]
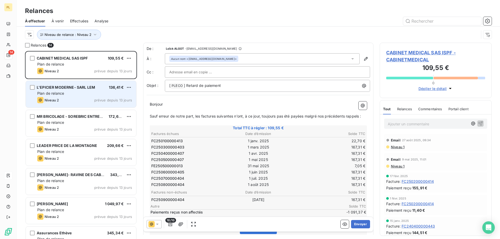
click at [81, 100] on div "Niveau 2 prévue depuis 13 jours" at bounding box center [84, 100] width 95 height 6
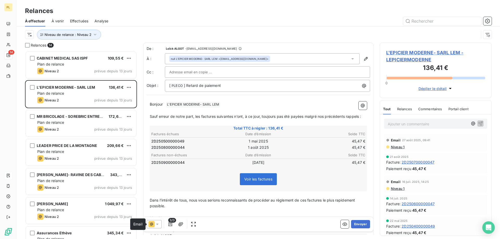
click at [149, 227] on icon at bounding box center [151, 224] width 6 height 6
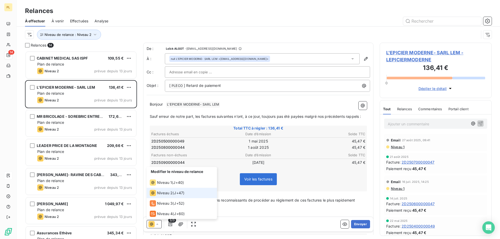
click at [150, 226] on icon at bounding box center [151, 224] width 6 height 6
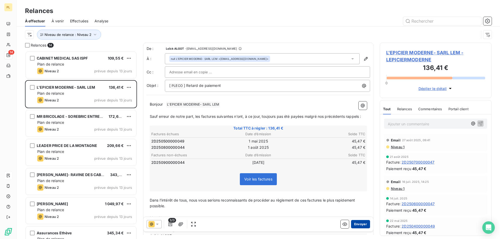
click at [353, 225] on button "Envoyer" at bounding box center [360, 224] width 19 height 8
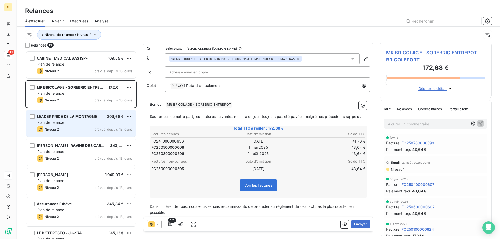
click at [78, 118] on span "LEADER PRICE DE LA MONTAGNE" at bounding box center [67, 116] width 60 height 4
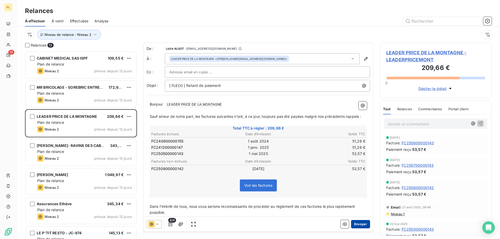
click at [353, 224] on button "Envoyer" at bounding box center [360, 224] width 19 height 8
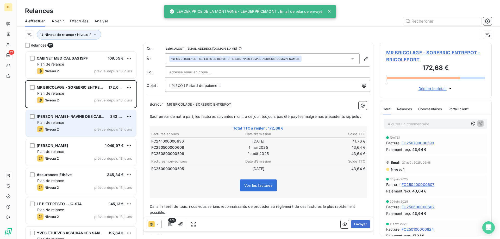
click at [73, 126] on div "[PERSON_NAME]- RAVINE DES CABRIS LE GOL 343,47 € Plan de relance Niveau 2 prévu…" at bounding box center [81, 123] width 110 height 27
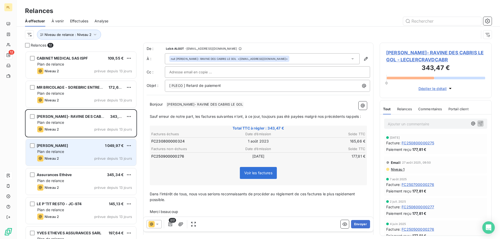
click at [87, 154] on div "Plan de relance" at bounding box center [84, 151] width 95 height 5
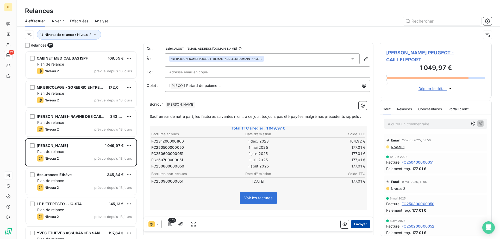
click at [358, 225] on button "Envoyer" at bounding box center [360, 224] width 19 height 8
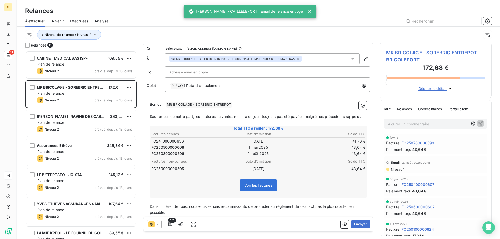
click at [88, 166] on div "Assurances Ethève 345,34 € Plan de relance Niveau 2 prévue depuis 13 jours" at bounding box center [81, 152] width 112 height 29
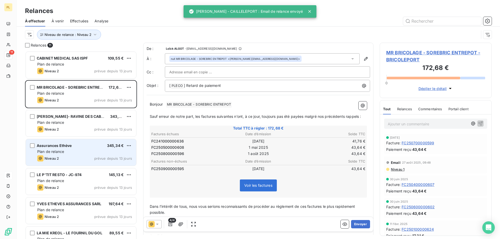
click at [84, 154] on div "Plan de relance" at bounding box center [84, 151] width 95 height 5
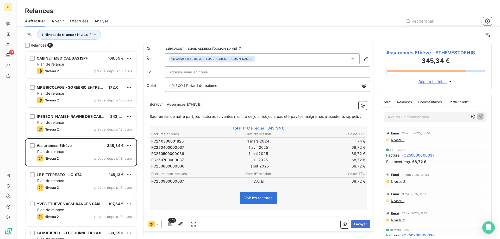
click at [359, 229] on div "6/6 Envoyer" at bounding box center [258, 224] width 230 height 15
click at [358, 221] on button "Envoyer" at bounding box center [360, 224] width 19 height 8
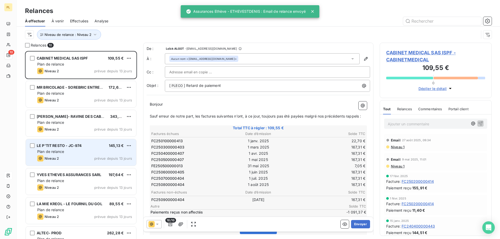
click at [85, 162] on div "LE P'TIT RESTO - JC-974 145,13 € Plan de relance Niveau 2 prévue depuis 13 jours" at bounding box center [81, 152] width 110 height 27
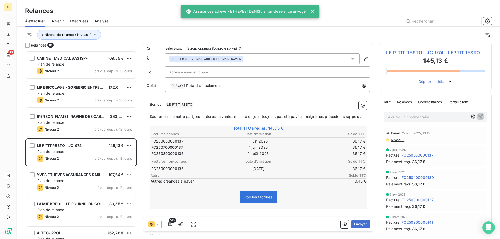
click at [157, 224] on icon at bounding box center [157, 224] width 5 height 5
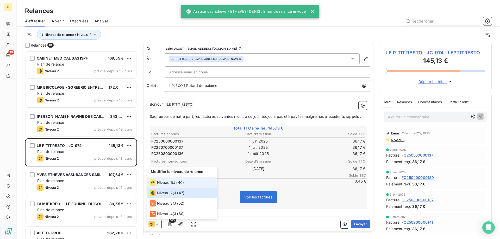
click at [167, 185] on span "Niveau 1" at bounding box center [164, 182] width 15 height 5
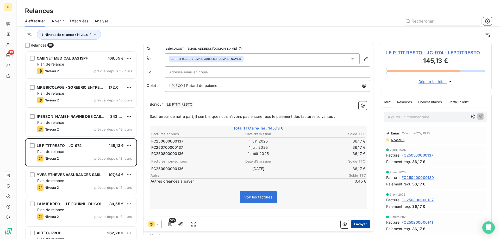
click at [358, 222] on button "Envoyer" at bounding box center [360, 224] width 19 height 8
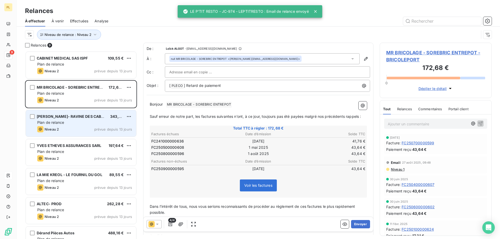
click at [78, 130] on div "Niveau 2 prévue depuis 13 jours" at bounding box center [84, 129] width 95 height 6
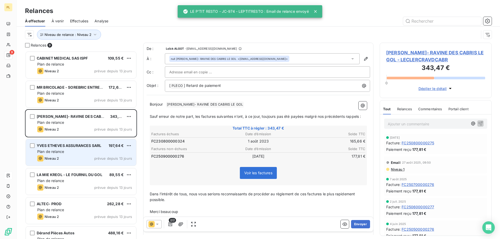
click at [79, 140] on div "YVES ETHEVES ASSURANCES SARL 197,64 € Plan de relance Niveau 2 prévue depuis 13…" at bounding box center [81, 152] width 110 height 27
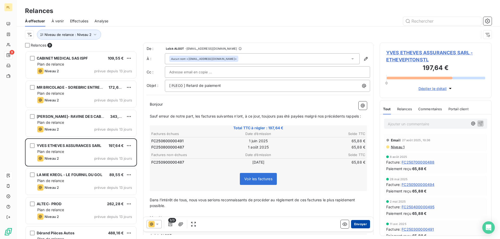
click at [358, 224] on button "Envoyer" at bounding box center [360, 224] width 19 height 8
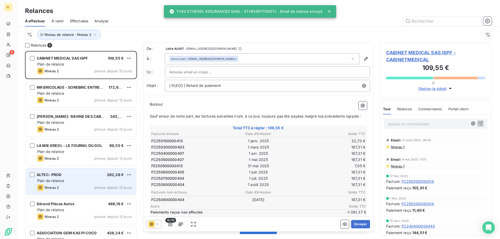
scroll to position [45, 0]
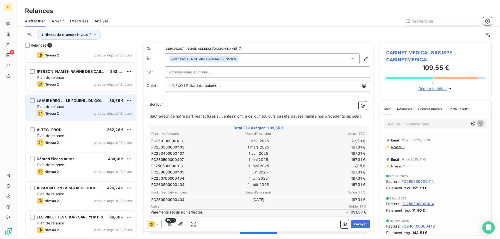
click at [92, 109] on div "LA MIE KREOL - LE FOURNIL DU GOL 89,55 € Plan de relance Niveau 2 prévue depuis…" at bounding box center [81, 107] width 110 height 27
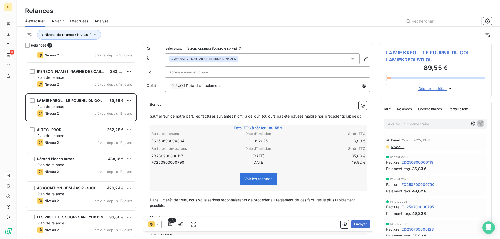
click at [157, 223] on icon at bounding box center [157, 224] width 5 height 5
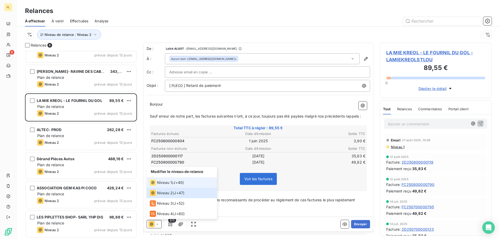
click at [178, 181] on span "J+40 )" at bounding box center [178, 182] width 11 height 5
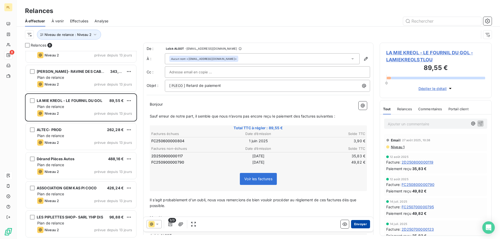
click at [362, 225] on button "Envoyer" at bounding box center [360, 224] width 19 height 8
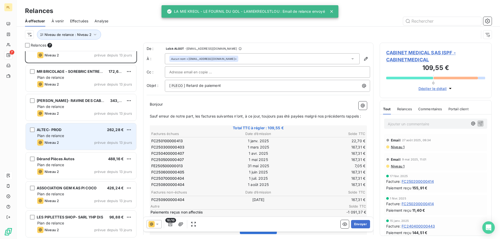
scroll to position [16, 0]
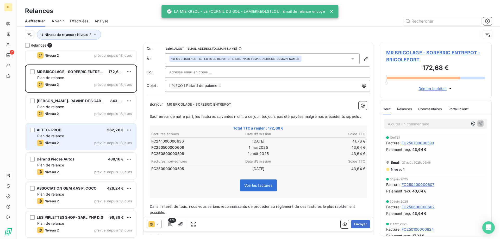
click at [63, 133] on div "ALTEC- PROD 262,28 € Plan de relance Niveau 2 prévue depuis 13 jours" at bounding box center [81, 137] width 110 height 27
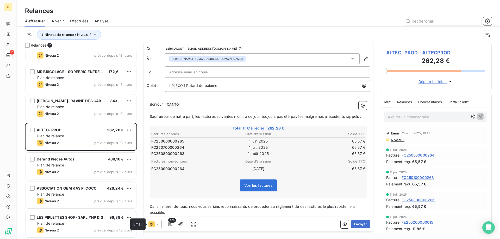
click at [154, 225] on icon at bounding box center [151, 224] width 6 height 6
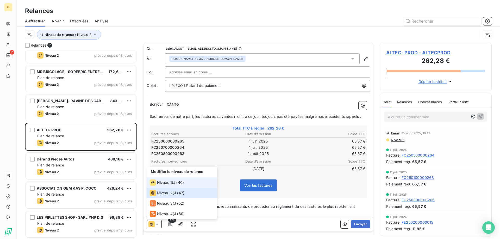
click at [160, 183] on span "Niveau 1" at bounding box center [164, 182] width 15 height 5
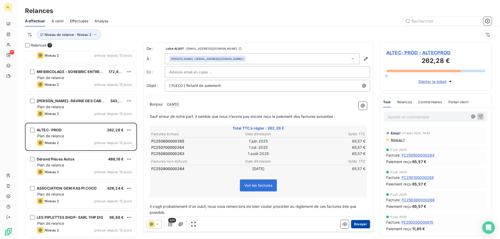
click at [355, 225] on button "Envoyer" at bounding box center [360, 224] width 19 height 8
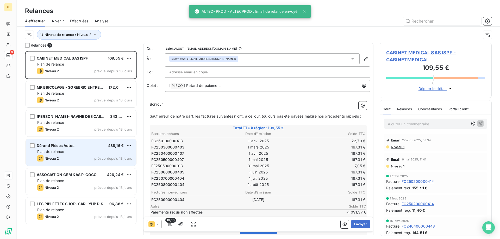
click at [78, 150] on div "Plan de relance" at bounding box center [84, 151] width 95 height 5
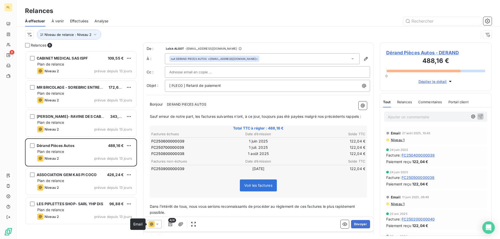
click at [149, 224] on icon at bounding box center [151, 224] width 6 height 6
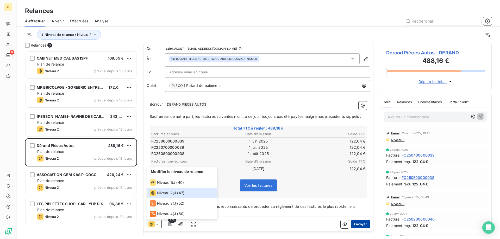
click at [364, 224] on button "Envoyer" at bounding box center [360, 224] width 19 height 8
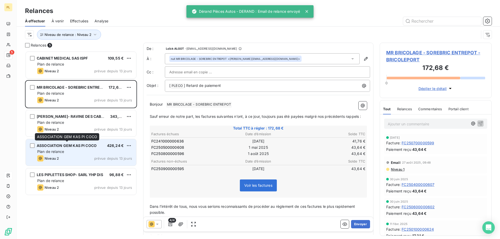
click at [65, 146] on span "ASSOCIATION GEM KAS PI COCO" at bounding box center [67, 145] width 60 height 4
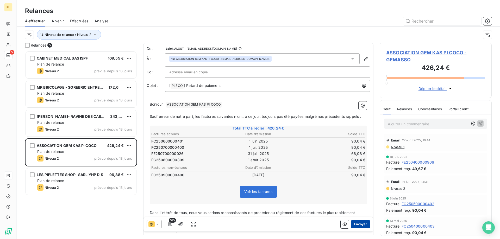
click at [356, 227] on button "Envoyer" at bounding box center [360, 224] width 19 height 8
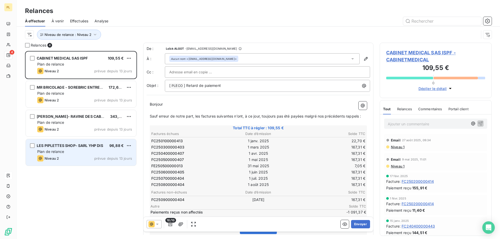
click at [72, 153] on div "Plan de relance" at bounding box center [84, 151] width 95 height 5
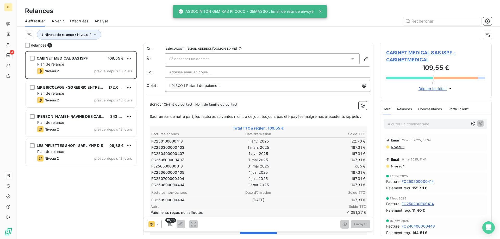
click at [245, 59] on div "Sélectionner un contact" at bounding box center [262, 58] width 195 height 11
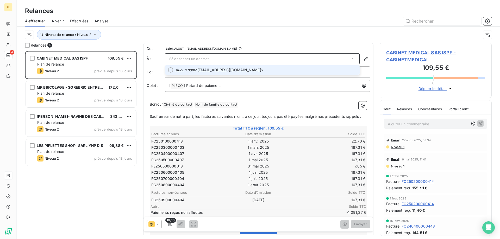
click at [276, 60] on div "Sélectionner un contact" at bounding box center [262, 58] width 195 height 11
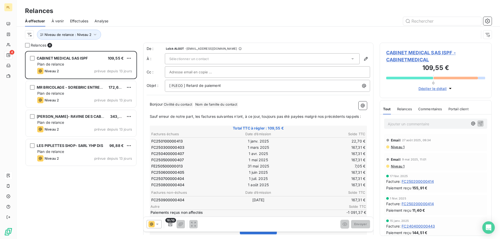
click at [263, 59] on div "Sélectionner un contact" at bounding box center [262, 58] width 195 height 11
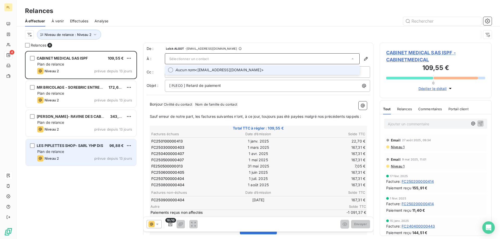
click at [88, 154] on div "LES PIPLETTES SHOP- SARL YHP DIS 96,88 € Plan de relance Niveau 2 prévue depuis…" at bounding box center [81, 152] width 110 height 27
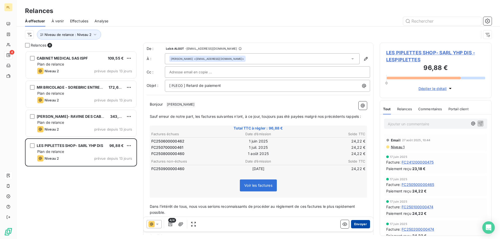
click at [359, 223] on button "Envoyer" at bounding box center [360, 224] width 19 height 8
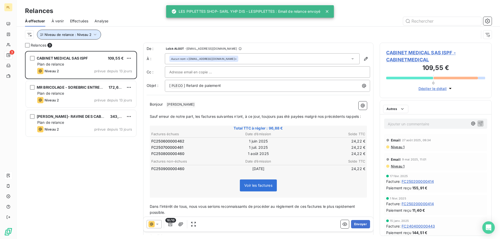
click at [86, 35] on span "Niveau de relance : Niveau 2" at bounding box center [68, 35] width 47 height 4
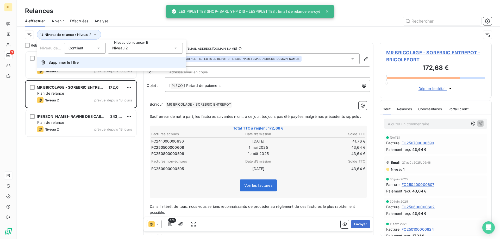
click at [87, 61] on button "Supprimer le filtre" at bounding box center [111, 62] width 149 height 11
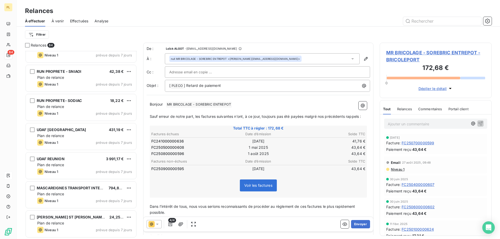
scroll to position [2027, 0]
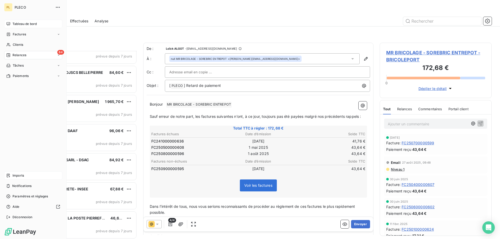
click at [31, 24] on span "Tableau de bord" at bounding box center [24, 24] width 24 height 5
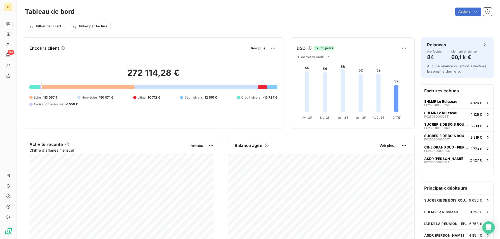
click at [33, 87] on div at bounding box center [34, 87] width 10 height 4
